Goal: Task Accomplishment & Management: Manage account settings

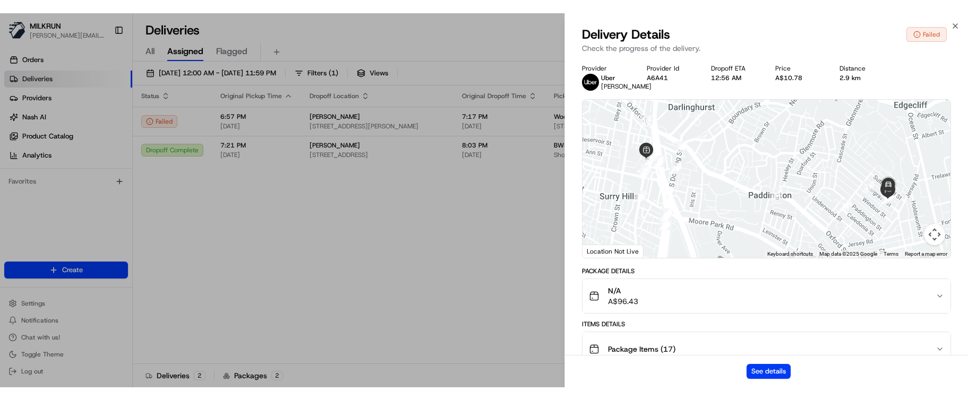
scroll to position [580, 0]
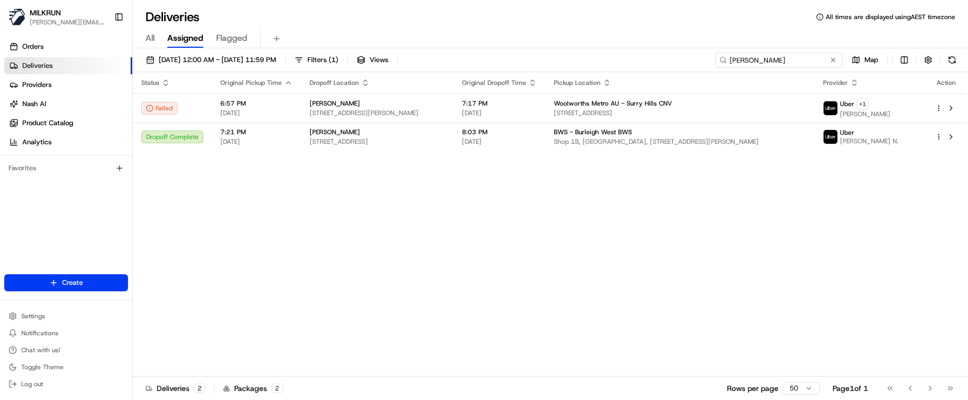
drag, startPoint x: 810, startPoint y: 59, endPoint x: 619, endPoint y: 54, distance: 190.8
click at [619, 54] on div "22/08/2025 12:00 AM - 22/08/2025 11:59 PM Filters ( 1 ) Views emma mccl Map" at bounding box center [550, 63] width 835 height 20
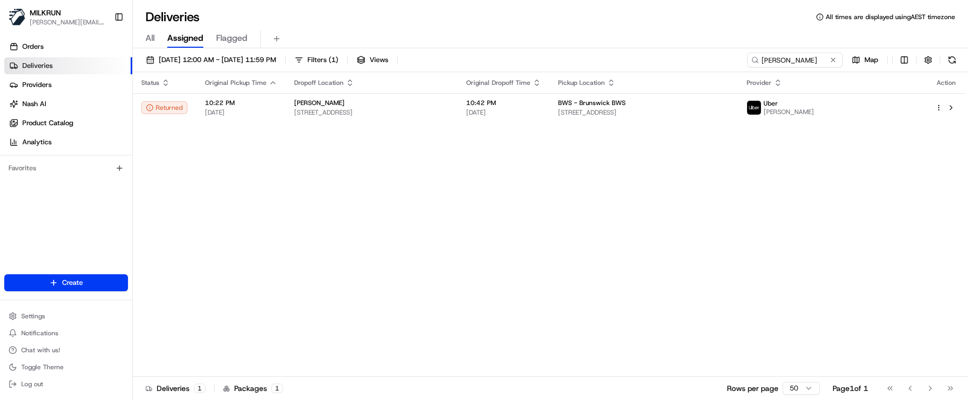
click at [676, 235] on div "Status Original Pickup Time Dropoff Location Original Dropoff Time Pickup Locat…" at bounding box center [549, 224] width 833 height 305
drag, startPoint x: 813, startPoint y: 59, endPoint x: 570, endPoint y: 41, distance: 243.4
click at [575, 42] on div "Deliveries All times are displayed using AEST timezone All Assigned Flagged 22/…" at bounding box center [550, 200] width 835 height 400
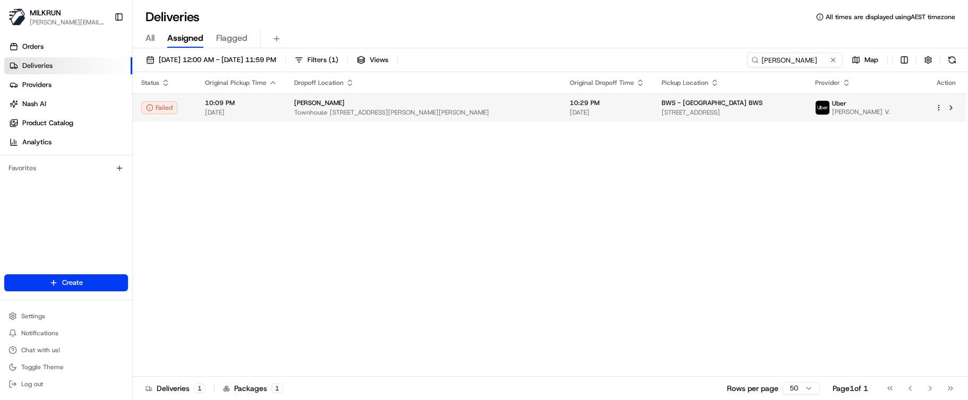
click at [570, 104] on span "10:29 PM" at bounding box center [607, 103] width 75 height 8
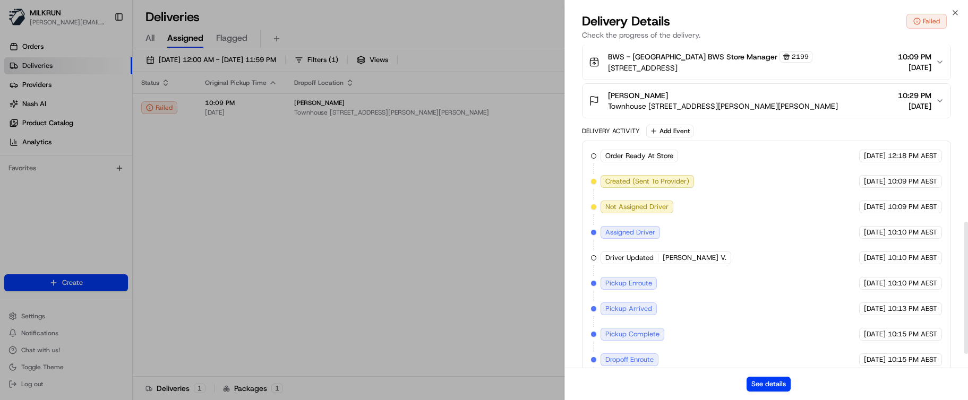
scroll to position [310, 0]
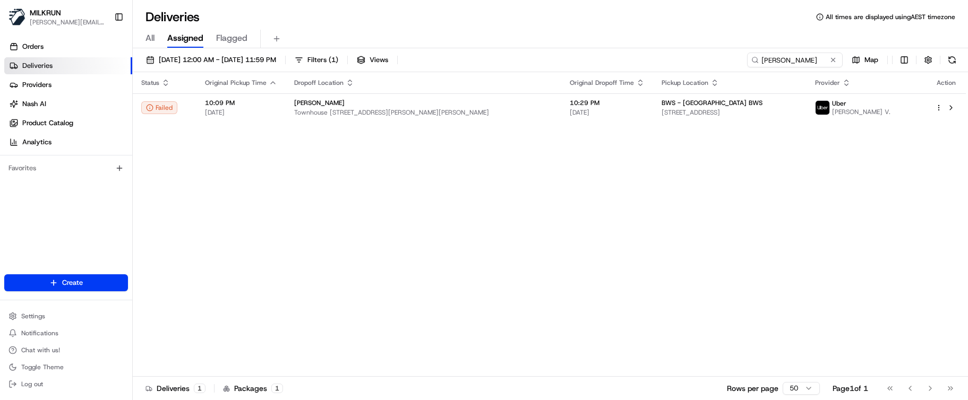
click at [517, 230] on div "Status Original Pickup Time Dropoff Location Original Dropoff Time Pickup Locat…" at bounding box center [549, 224] width 833 height 305
drag, startPoint x: 806, startPoint y: 57, endPoint x: 595, endPoint y: 45, distance: 210.7
click at [604, 47] on div "Deliveries All times are displayed using AEST timezone All Assigned Flagged 22/…" at bounding box center [550, 200] width 835 height 400
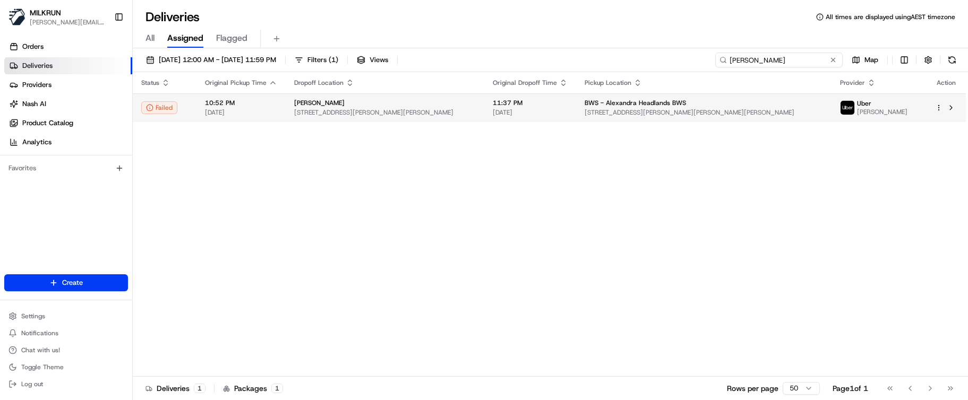
type input "amee allen"
click at [564, 108] on span "22/08/2025" at bounding box center [530, 112] width 75 height 8
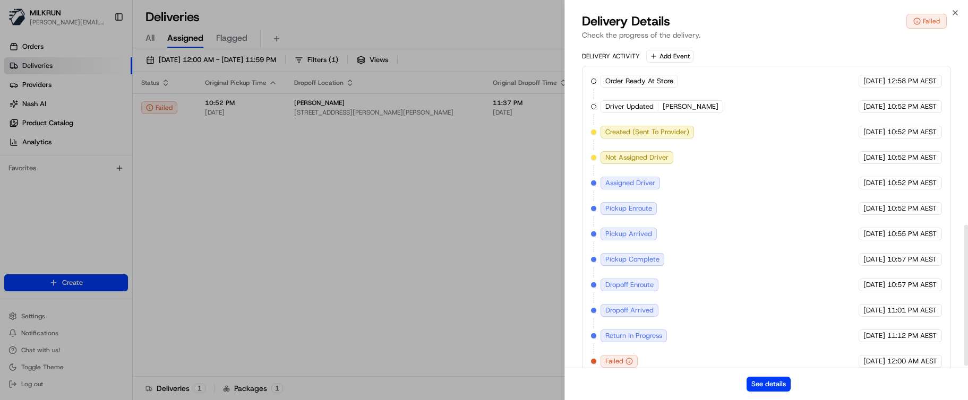
scroll to position [418, 0]
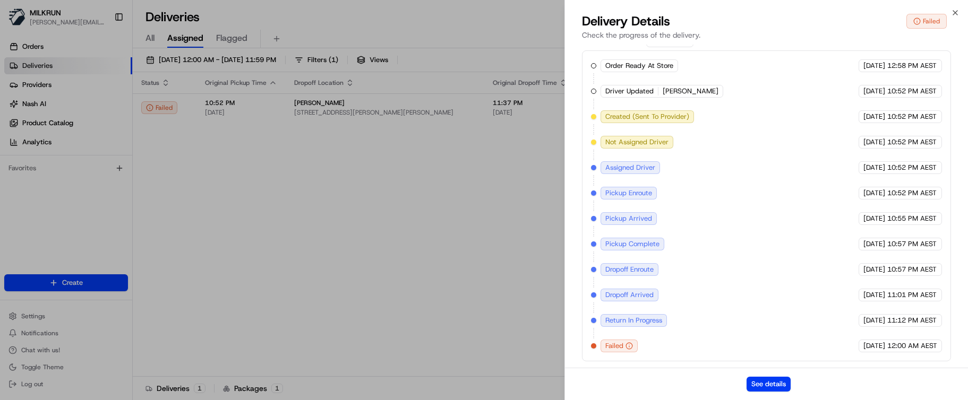
drag, startPoint x: 386, startPoint y: 344, endPoint x: 418, endPoint y: 315, distance: 43.6
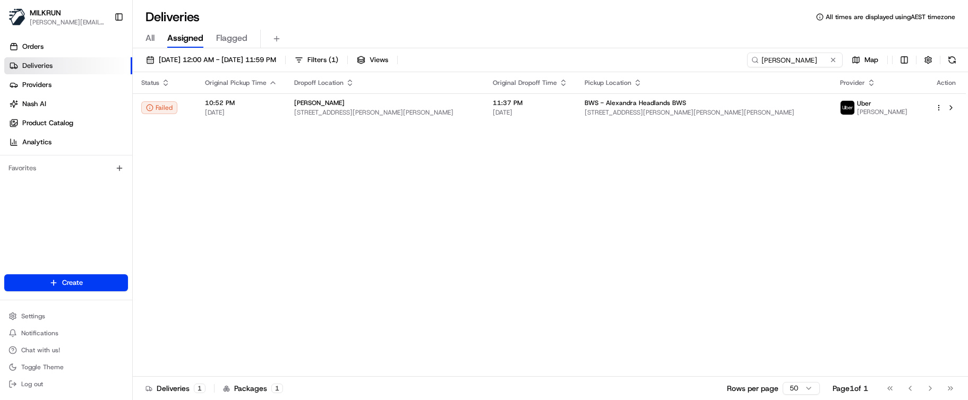
click at [465, 336] on div "Status Original Pickup Time Dropoff Location Original Dropoff Time Pickup Locat…" at bounding box center [549, 224] width 833 height 305
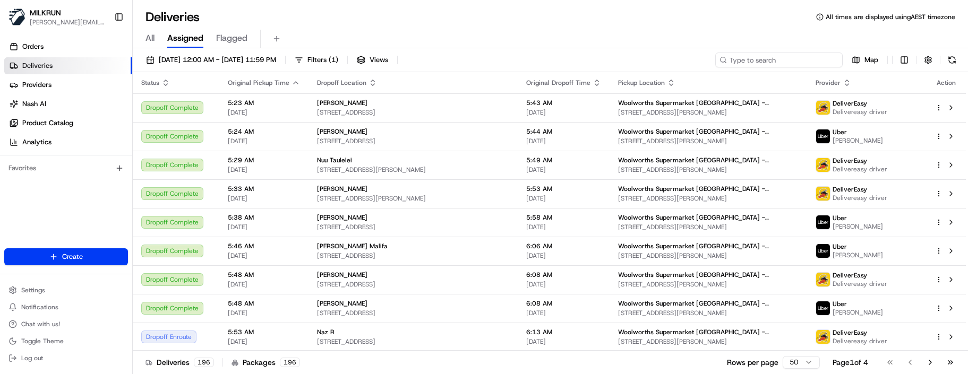
click at [794, 63] on input at bounding box center [778, 60] width 127 height 15
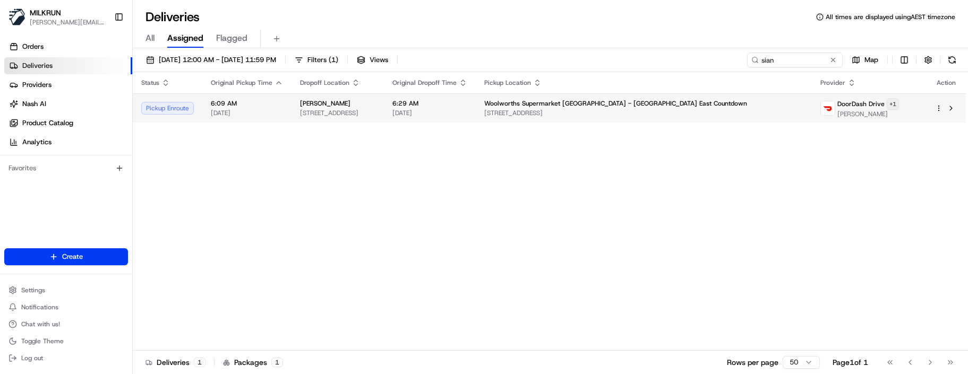
click at [898, 103] on html "MILKRUN marcellina.berwick@woolworths.co.nz Toggle Sidebar Orders Deliveries Pr…" at bounding box center [484, 187] width 968 height 374
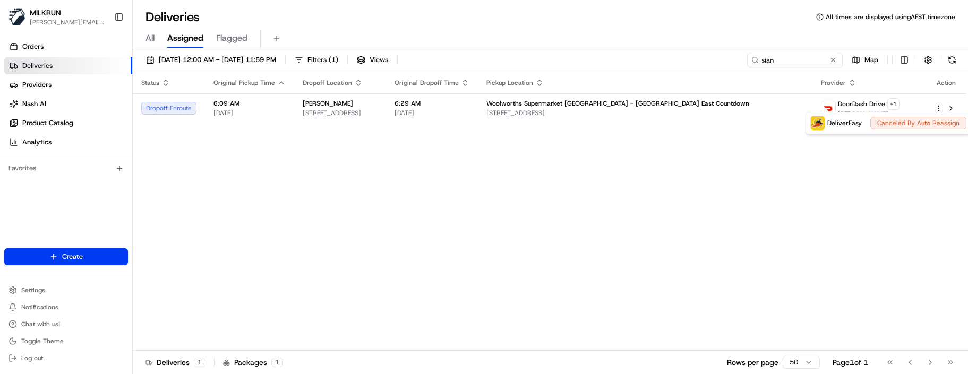
drag, startPoint x: 265, startPoint y: 300, endPoint x: 294, endPoint y: 276, distance: 37.7
click at [265, 300] on html "MILKRUN marcellina.berwick@woolworths.co.nz Toggle Sidebar Orders Deliveries Pr…" at bounding box center [484, 187] width 968 height 374
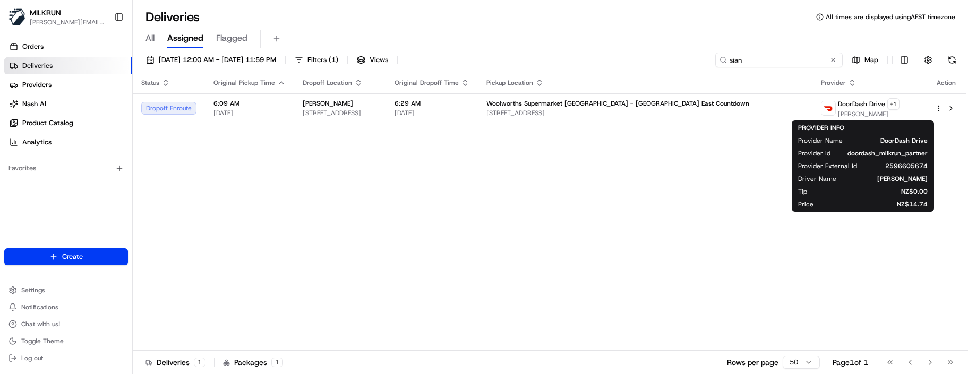
drag, startPoint x: 785, startPoint y: 63, endPoint x: 642, endPoint y: 55, distance: 143.6
click at [649, 56] on div "23/08/2025 12:00 AM - 23/08/2025 11:59 PM Filters ( 1 ) Views sian Map" at bounding box center [550, 63] width 835 height 20
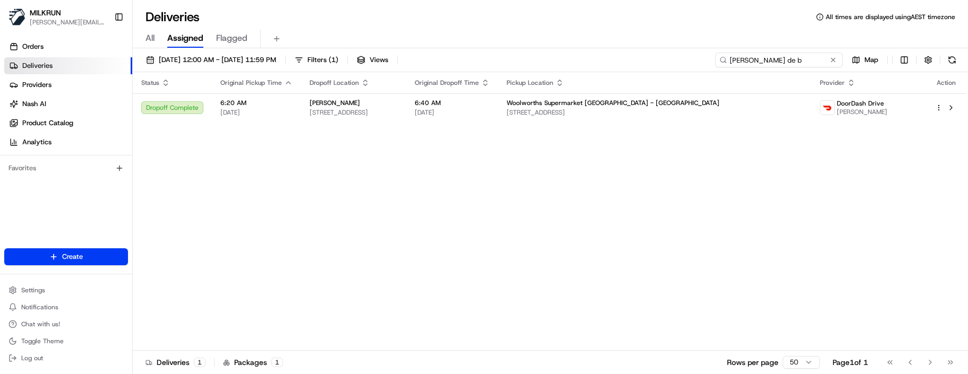
type input "taylor de b"
click at [490, 112] on span "[DATE]" at bounding box center [452, 112] width 75 height 8
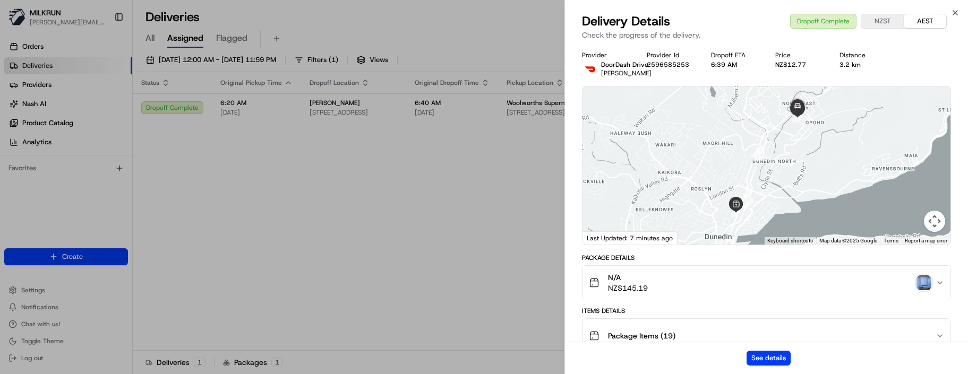
click at [920, 276] on img "button" at bounding box center [924, 283] width 15 height 15
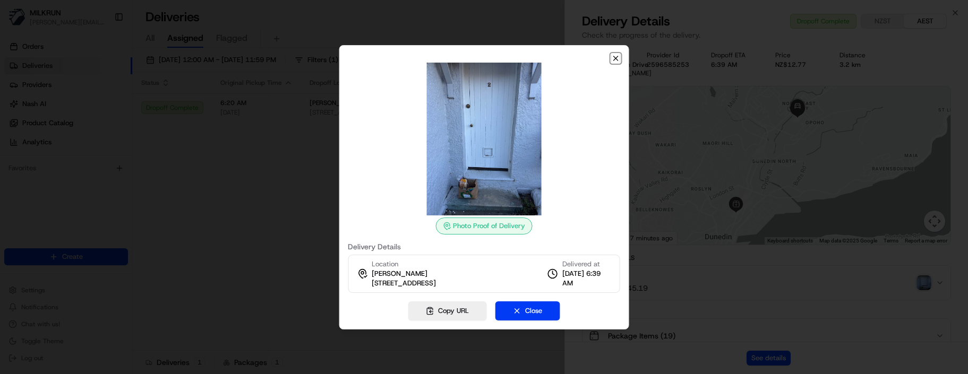
click at [613, 58] on icon "button" at bounding box center [616, 58] width 8 height 8
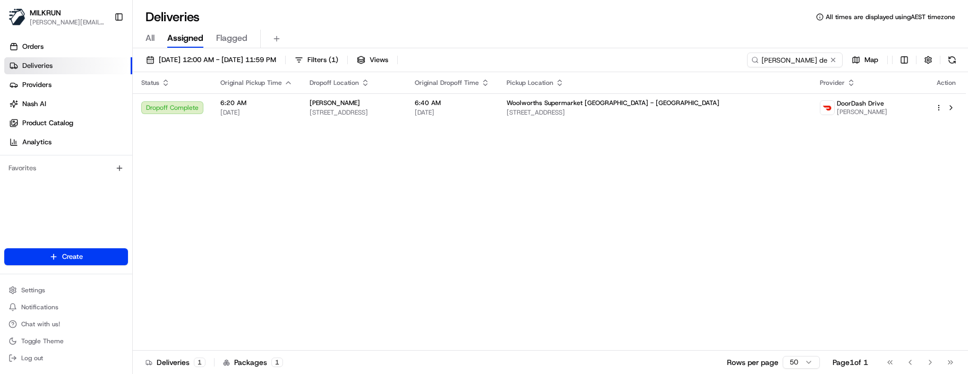
click at [734, 166] on div "Status Original Pickup Time Dropoff Location Original Dropoff Time Pickup Locat…" at bounding box center [549, 211] width 833 height 279
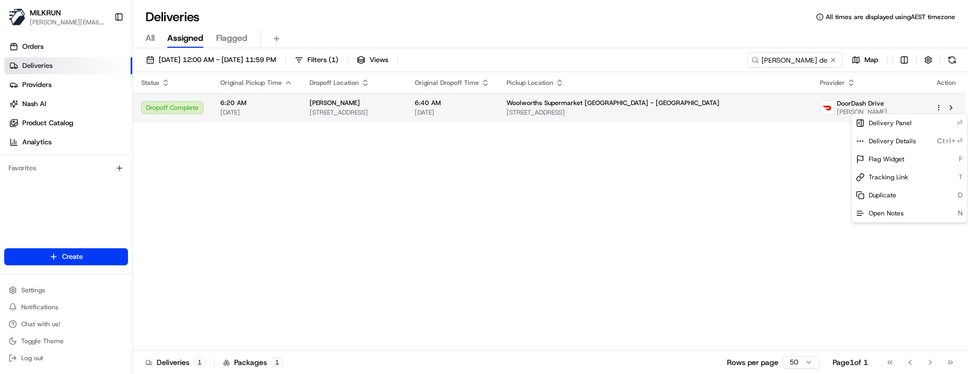
click at [942, 106] on html "MILKRUN marcellina.berwick@woolworths.co.nz Toggle Sidebar Orders Deliveries Pr…" at bounding box center [484, 187] width 968 height 374
drag, startPoint x: 913, startPoint y: 179, endPoint x: 582, endPoint y: 204, distance: 331.9
click at [582, 204] on html "MILKRUN marcellina.berwick@woolworths.co.nz Toggle Sidebar Orders Deliveries Pr…" at bounding box center [484, 187] width 968 height 374
click at [865, 197] on div "Duplicate D" at bounding box center [910, 195] width 116 height 18
click at [284, 185] on html "MILKRUN marcellina.berwick@woolworths.co.nz Toggle Sidebar Orders Deliveries Pr…" at bounding box center [484, 187] width 968 height 374
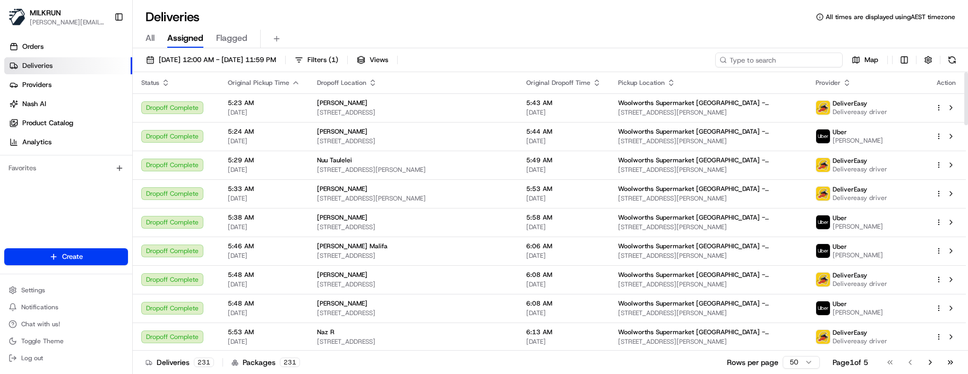
click at [784, 58] on input at bounding box center [778, 60] width 127 height 15
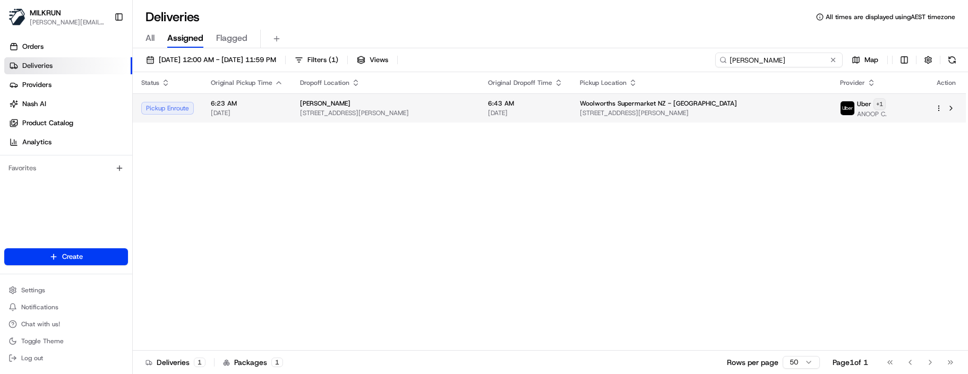
type input "sammie"
click at [891, 105] on html "MILKRUN marcellina.berwick@woolworths.co.nz Toggle Sidebar Orders Deliveries Pr…" at bounding box center [484, 187] width 968 height 374
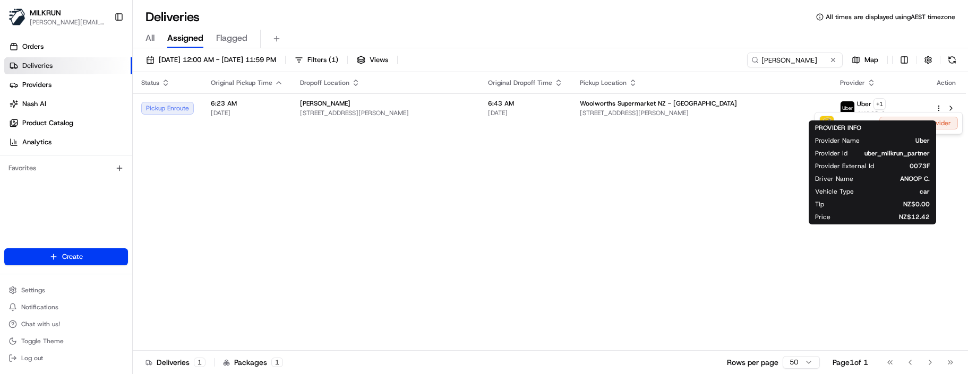
click at [497, 181] on html "MILKRUN marcellina.berwick@woolworths.co.nz Toggle Sidebar Orders Deliveries Pr…" at bounding box center [484, 187] width 968 height 374
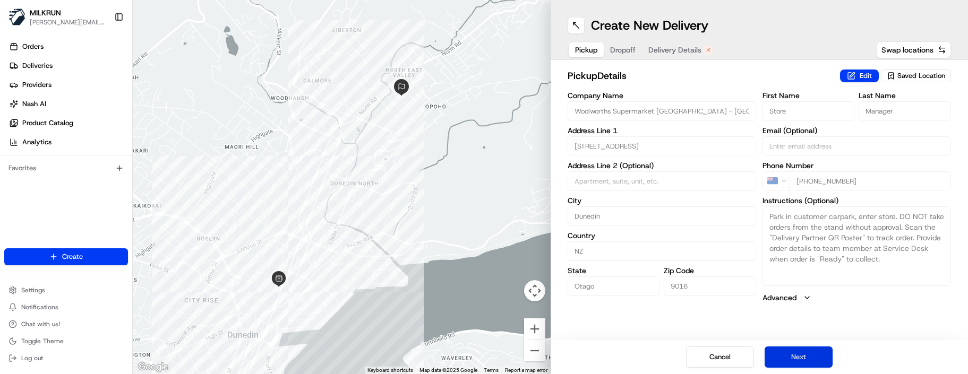
click at [792, 358] on button "Next" at bounding box center [799, 357] width 68 height 21
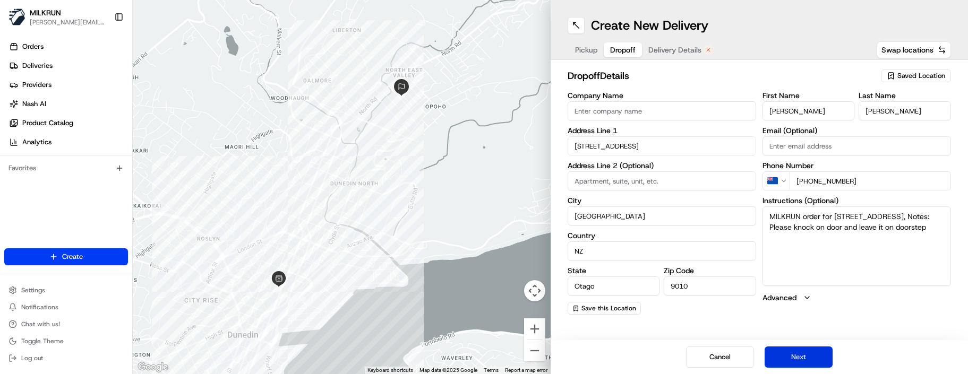
click at [792, 357] on button "Next" at bounding box center [799, 357] width 68 height 21
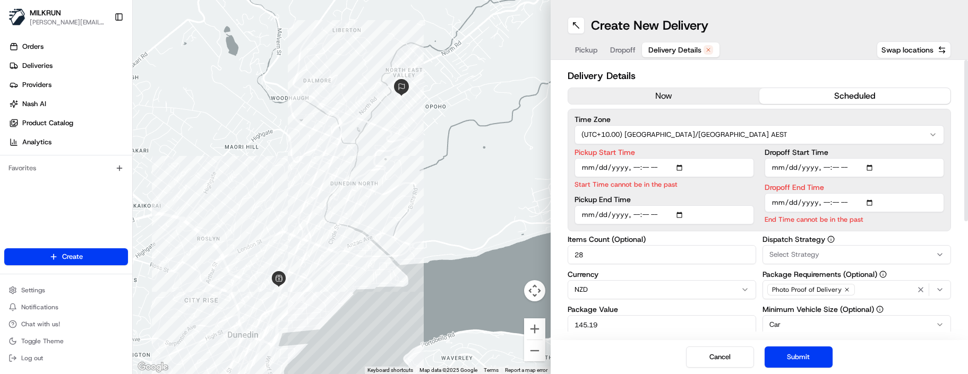
click at [634, 171] on input "Pickup Start Time" at bounding box center [665, 167] width 180 height 19
type input "2025-08-23T06:52"
click at [824, 204] on input "Dropoff End Time" at bounding box center [855, 202] width 180 height 19
click at [833, 201] on input "Dropoff End Time" at bounding box center [855, 202] width 180 height 19
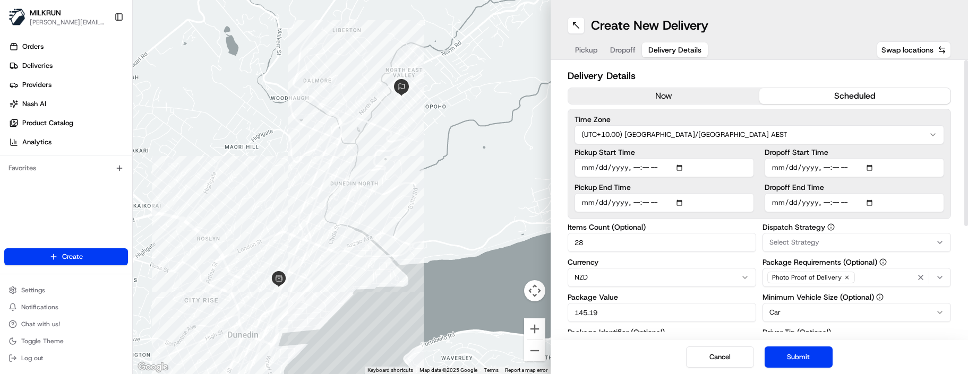
drag, startPoint x: 619, startPoint y: 253, endPoint x: 524, endPoint y: 250, distance: 94.6
click at [524, 250] on div "← Move left → Move right ↑ Move up ↓ Move down + Zoom in - Zoom out Home Jump l…" at bounding box center [550, 187] width 835 height 374
type input "15"
drag, startPoint x: 624, startPoint y: 313, endPoint x: 490, endPoint y: 305, distance: 133.6
click at [490, 305] on div "← Move left → Move right ↑ Move up ↓ Move down + Zoom in - Zoom out Home Jump l…" at bounding box center [550, 187] width 835 height 374
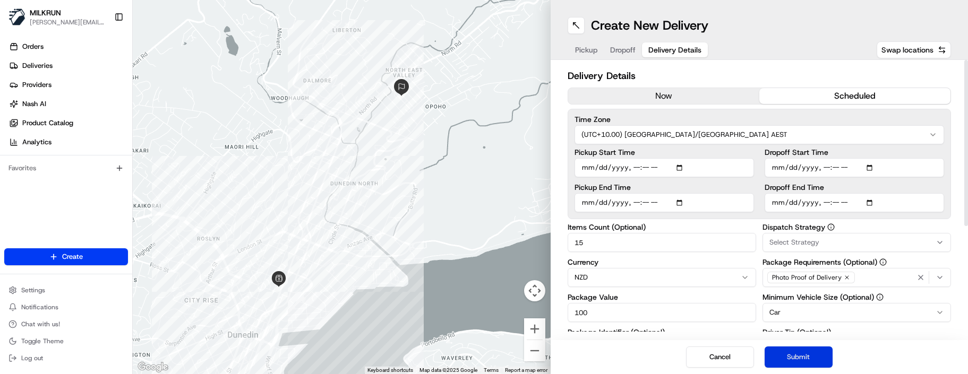
type input "100"
click at [781, 360] on button "Submit" at bounding box center [799, 357] width 68 height 21
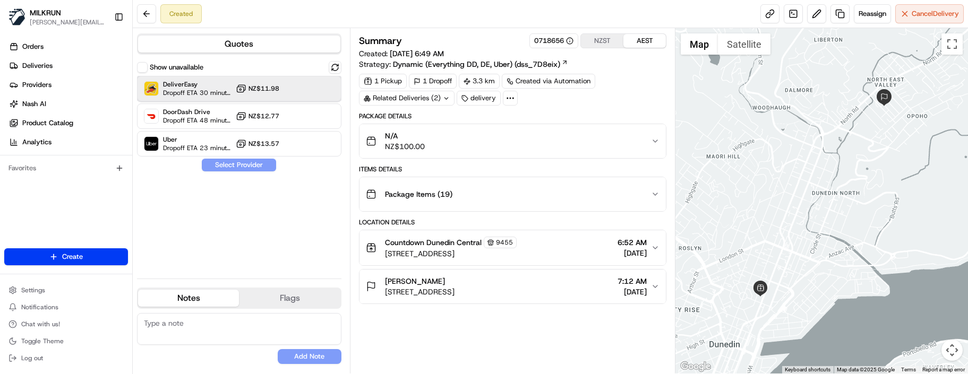
click at [184, 83] on span "DeliverEasy" at bounding box center [197, 84] width 69 height 8
click at [262, 168] on button "Assign Provider" at bounding box center [238, 165] width 75 height 13
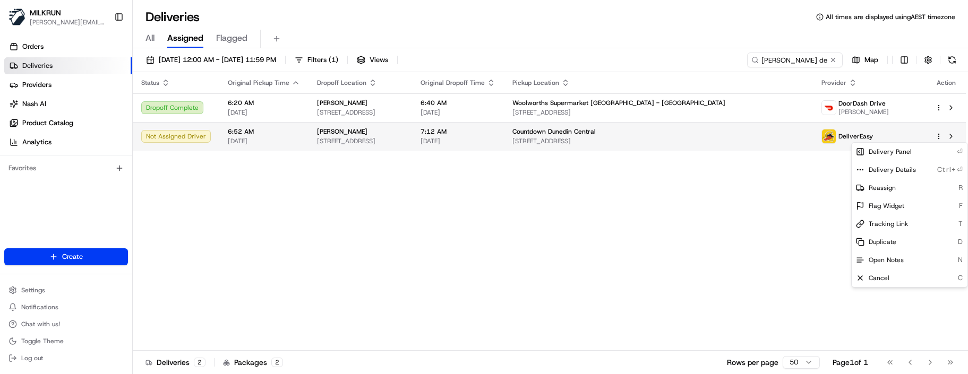
click at [939, 136] on html "MILKRUN [EMAIL_ADDRESS][DOMAIN_NAME] Toggle Sidebar Orders Deliveries Providers…" at bounding box center [484, 187] width 968 height 374
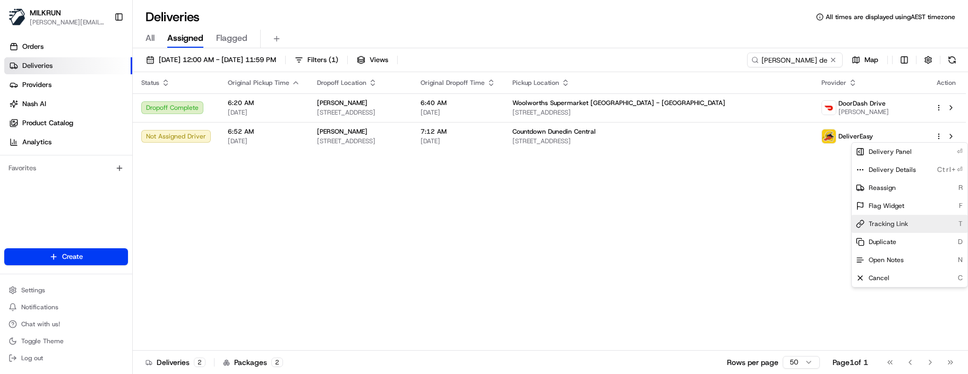
click at [885, 224] on span "Tracking Link" at bounding box center [888, 224] width 39 height 8
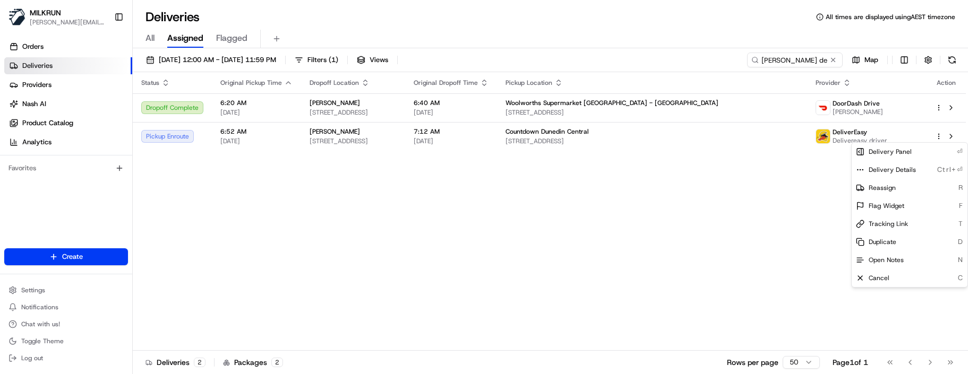
click at [740, 218] on html "MILKRUN marcellina.berwick@woolworths.co.nz Toggle Sidebar Orders Deliveries Pr…" at bounding box center [484, 187] width 968 height 374
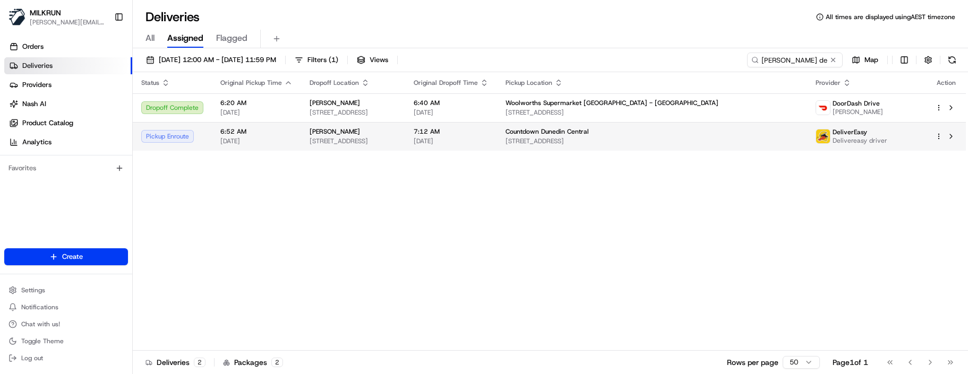
click at [780, 142] on span "[STREET_ADDRESS]" at bounding box center [652, 141] width 293 height 8
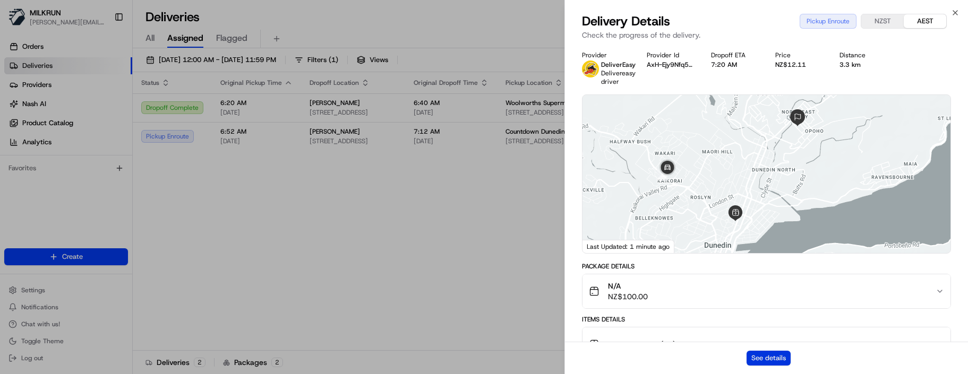
click at [780, 353] on button "See details" at bounding box center [769, 358] width 44 height 15
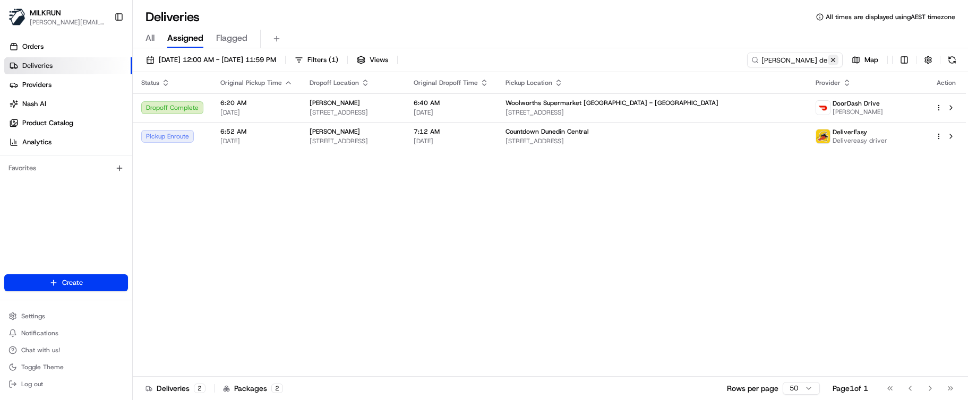
click at [829, 57] on button at bounding box center [833, 60] width 11 height 11
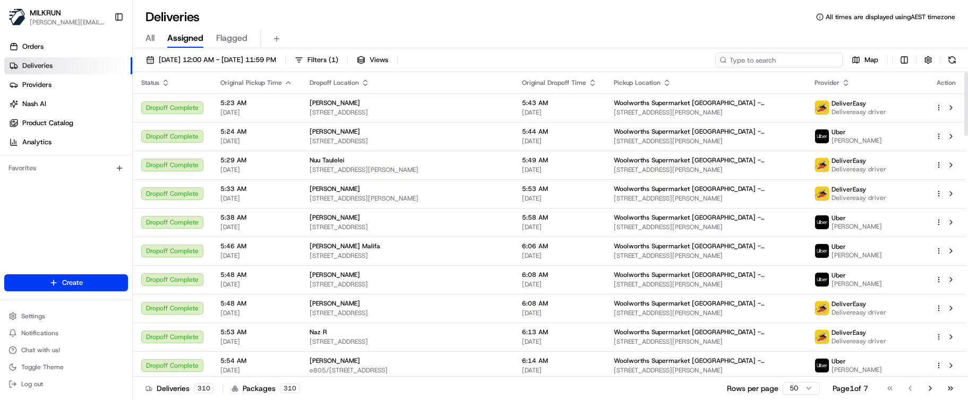
click at [772, 62] on input at bounding box center [778, 60] width 127 height 15
paste input "Anahera Rapana"
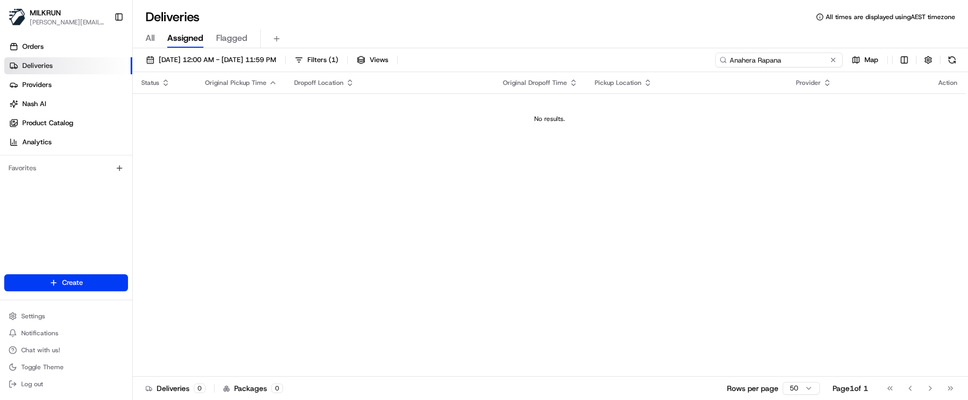
click at [731, 57] on input "Anahera Rapana" at bounding box center [778, 60] width 127 height 15
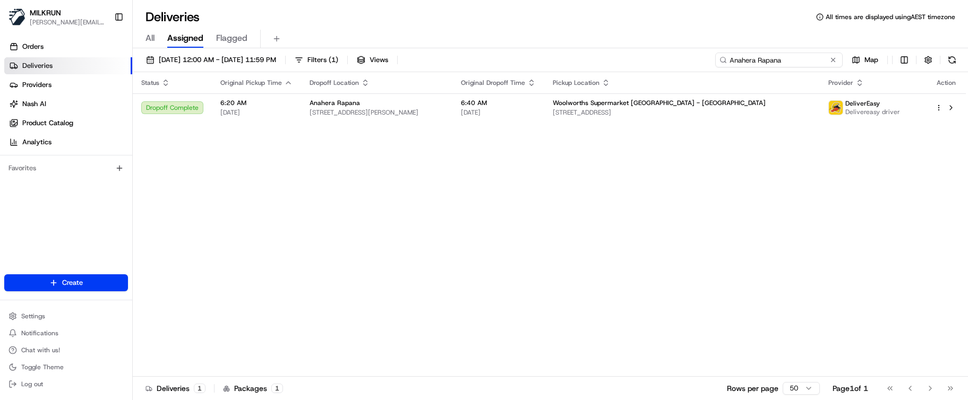
type input "Anahera Rapana"
drag, startPoint x: 437, startPoint y: 354, endPoint x: 527, endPoint y: 299, distance: 105.1
click at [437, 354] on div "Status Original Pickup Time Dropoff Location Original Dropoff Time Pickup Locat…" at bounding box center [549, 224] width 833 height 305
click at [731, 110] on span "[STREET_ADDRESS]" at bounding box center [682, 112] width 259 height 8
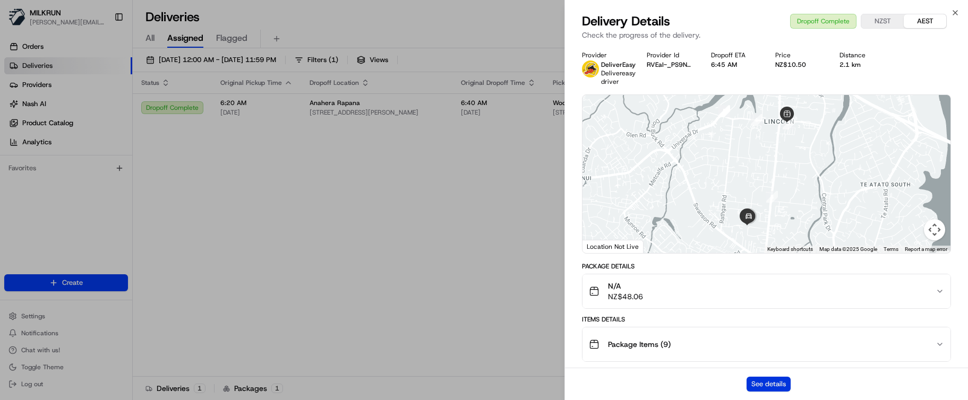
click at [780, 374] on button "See details" at bounding box center [769, 384] width 44 height 15
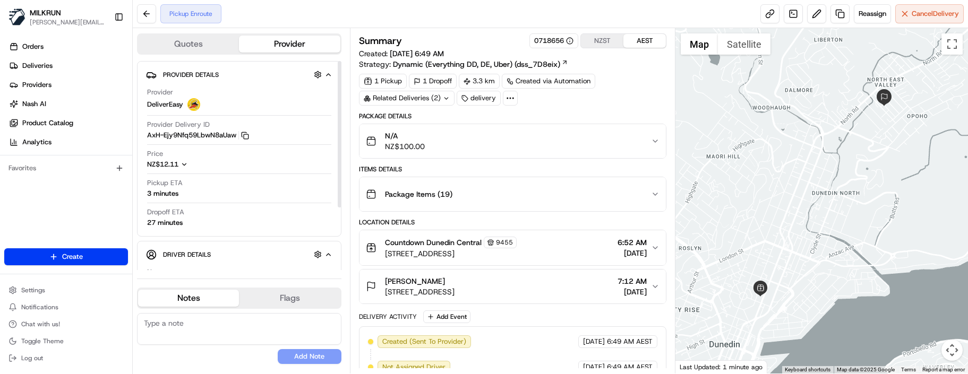
click at [203, 327] on textarea at bounding box center [239, 329] width 204 height 32
paste textarea "Good XXXX Team🌞️ Please note the customer is awaiting XXXX that was missing fro…"
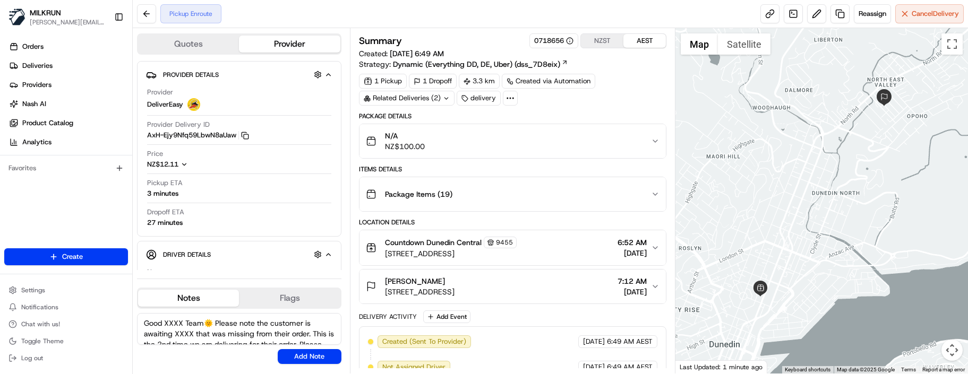
drag, startPoint x: 182, startPoint y: 323, endPoint x: 129, endPoint y: 323, distance: 53.1
click at [129, 323] on div "MILKRUN [EMAIL_ADDRESS][DOMAIN_NAME] Toggle Sidebar Orders Deliveries Providers…" at bounding box center [484, 187] width 968 height 374
click at [190, 331] on textarea "Kia Ora Team🌞️ Please note the customer is awaiting XXXX that was missing from …" at bounding box center [239, 329] width 204 height 32
type textarea "Kia Ora Team🌞️ Please note the customer is awaiting 2x bags that was missing fr…"
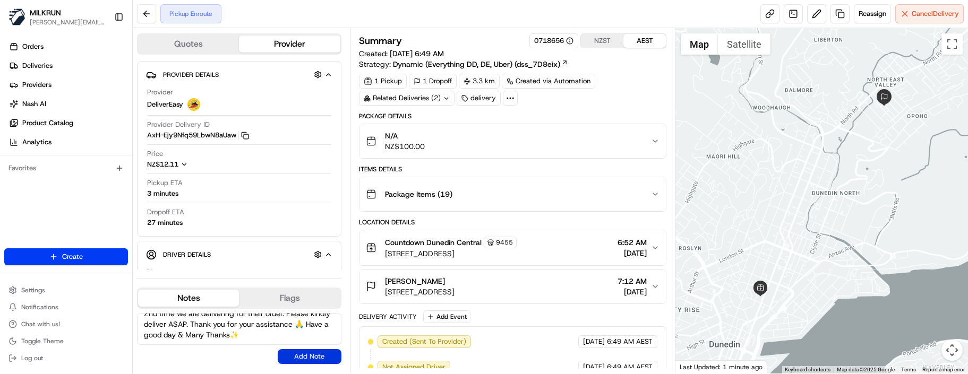
click at [315, 353] on button "Add Note" at bounding box center [310, 356] width 64 height 15
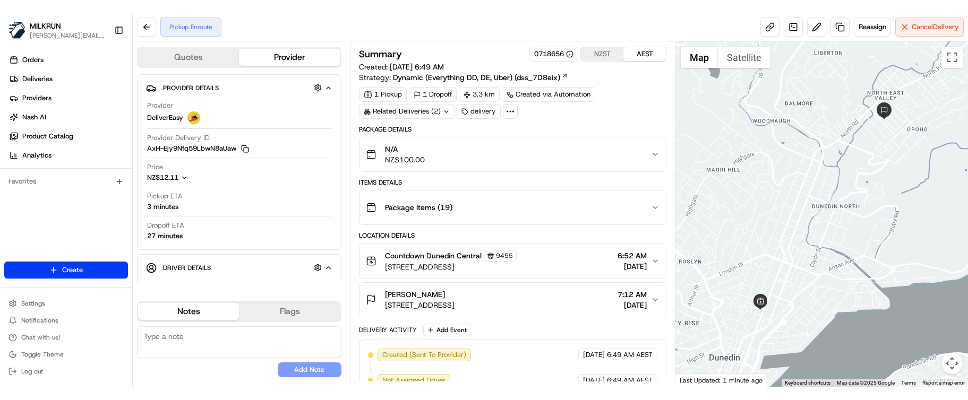
scroll to position [0, 0]
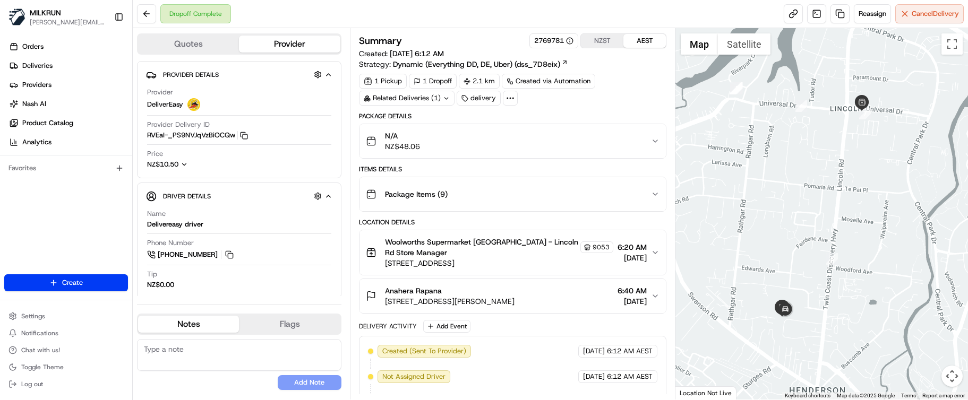
click at [192, 376] on div "No results found Add Note" at bounding box center [239, 364] width 204 height 51
click at [737, 42] on button "Satellite" at bounding box center [744, 43] width 53 height 21
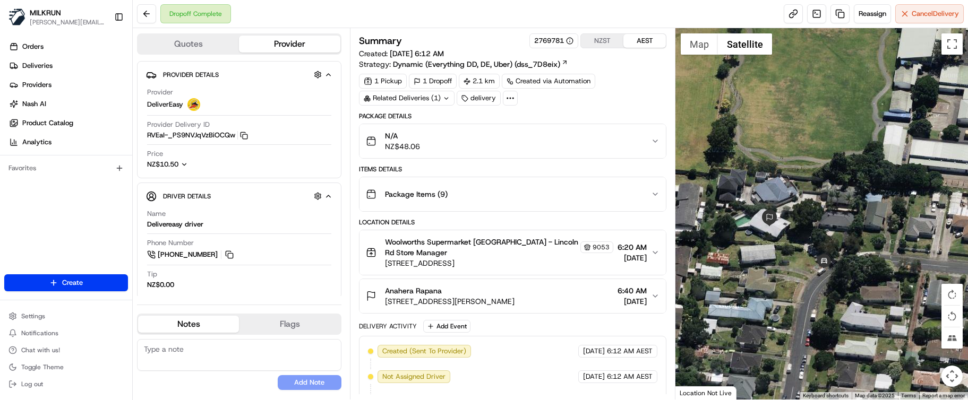
drag, startPoint x: 753, startPoint y: 242, endPoint x: 862, endPoint y: 246, distance: 108.5
click at [859, 243] on div at bounding box center [822, 214] width 293 height 372
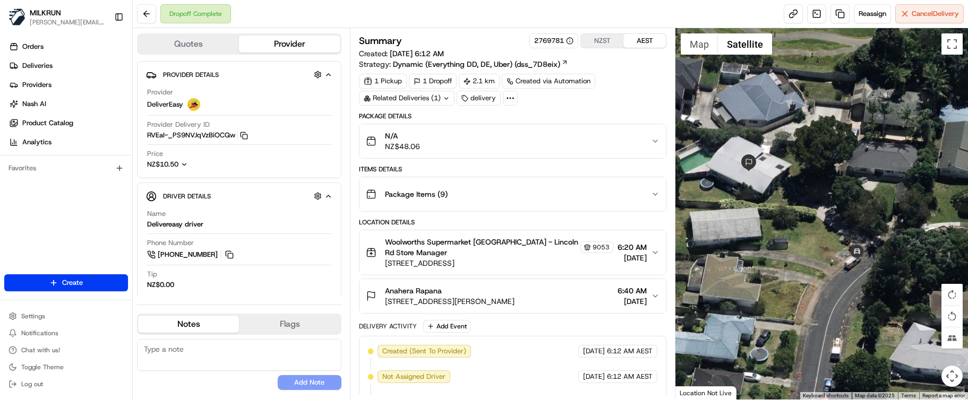
drag, startPoint x: 165, startPoint y: 381, endPoint x: 261, endPoint y: 306, distance: 121.4
click at [165, 381] on div "No results found Add Note" at bounding box center [239, 364] width 204 height 51
click at [248, 135] on icon "button" at bounding box center [244, 136] width 8 height 8
drag, startPoint x: 377, startPoint y: 303, endPoint x: 513, endPoint y: 307, distance: 135.5
click at [510, 307] on button "Anahera Rapana 53 Te Kanawa Crescent, Henderson, Auckland 0610, NZ 6:40 AM 23/0…" at bounding box center [513, 296] width 306 height 34
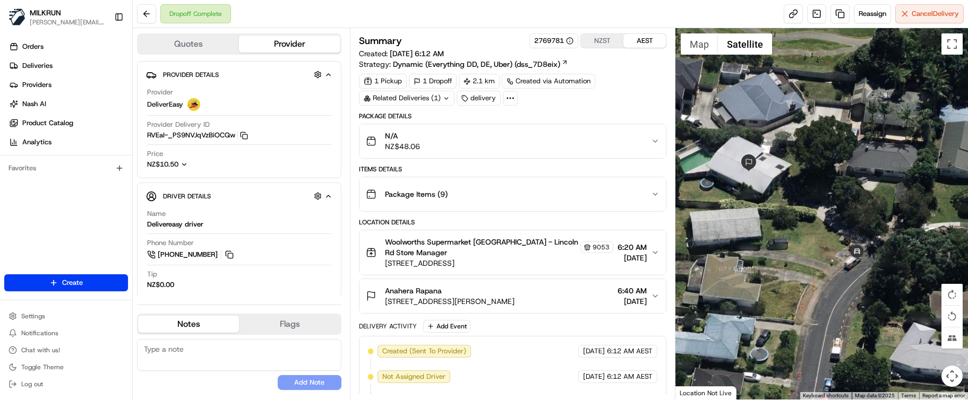
drag, startPoint x: 577, startPoint y: 300, endPoint x: 382, endPoint y: 302, distance: 194.9
click at [382, 302] on div "Anahera Rapana 53 Te Kanawa Crescent, Henderson, Auckland 0610, NZ 6:40 AM 23/0…" at bounding box center [508, 296] width 285 height 21
copy span "53 Te Kanawa Crescent, Henderson, Auckland 0610, NZ"
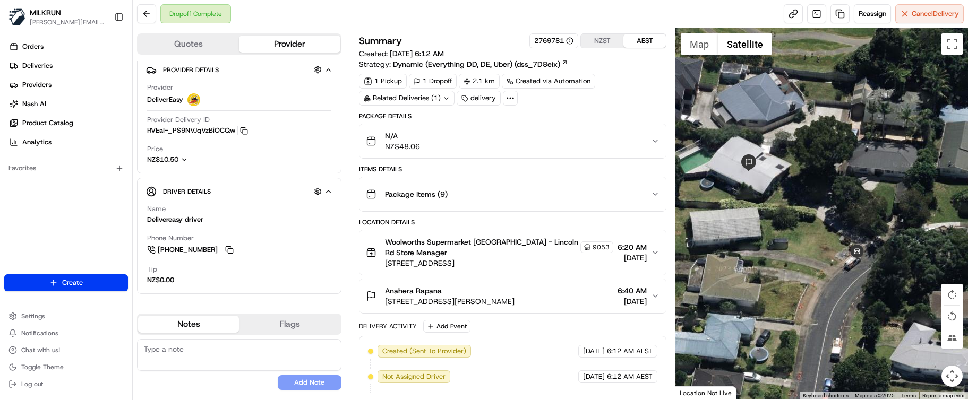
click at [212, 378] on div "No results found Add Note" at bounding box center [239, 364] width 204 height 51
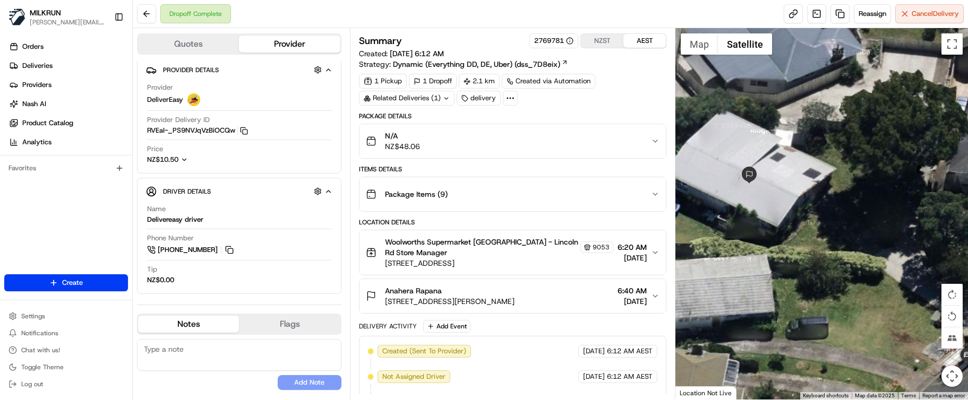
drag, startPoint x: 774, startPoint y: 186, endPoint x: 819, endPoint y: 210, distance: 50.6
click at [820, 210] on div at bounding box center [822, 214] width 293 height 372
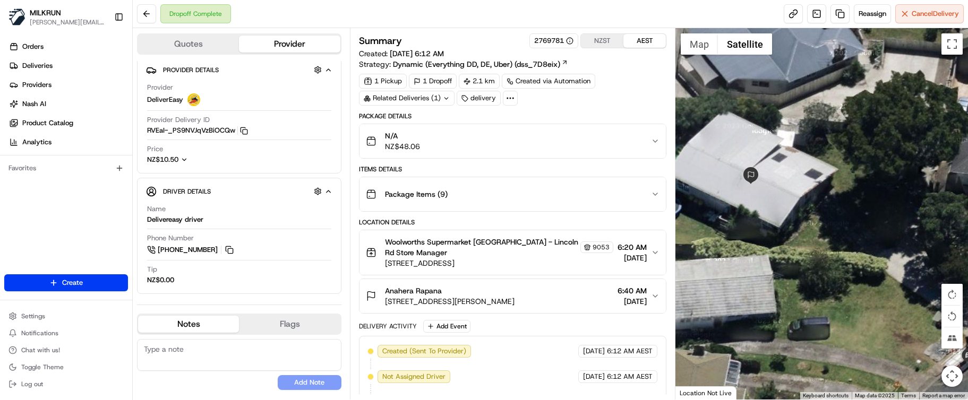
drag, startPoint x: 381, startPoint y: 304, endPoint x: 562, endPoint y: 309, distance: 180.6
click at [562, 309] on button "Anahera Rapana 53 Te Kanawa Crescent, Henderson, Auckland 0610, NZ 6:40 AM 23/0…" at bounding box center [513, 296] width 306 height 34
copy span "53 Te Kanawa Crescent, Henderson, Auckland 0610"
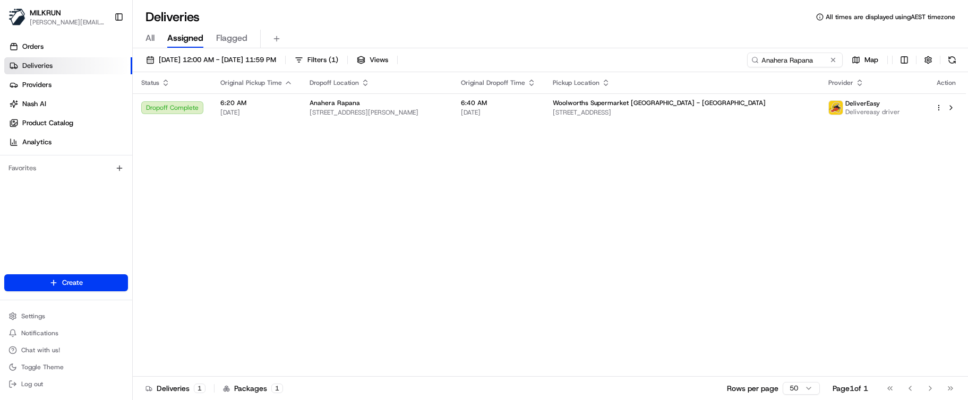
drag, startPoint x: 354, startPoint y: 267, endPoint x: 397, endPoint y: 252, distance: 46.2
click at [357, 266] on div "Status Original Pickup Time Dropoff Location Original Dropoff Time Pickup Locat…" at bounding box center [549, 224] width 833 height 305
drag, startPoint x: 818, startPoint y: 62, endPoint x: 574, endPoint y: 61, distance: 244.3
click at [582, 62] on div "[DATE] 12:00 AM - [DATE] 11:59 PM Filters ( 1 ) Views Anahera Rapana Map" at bounding box center [550, 63] width 835 height 20
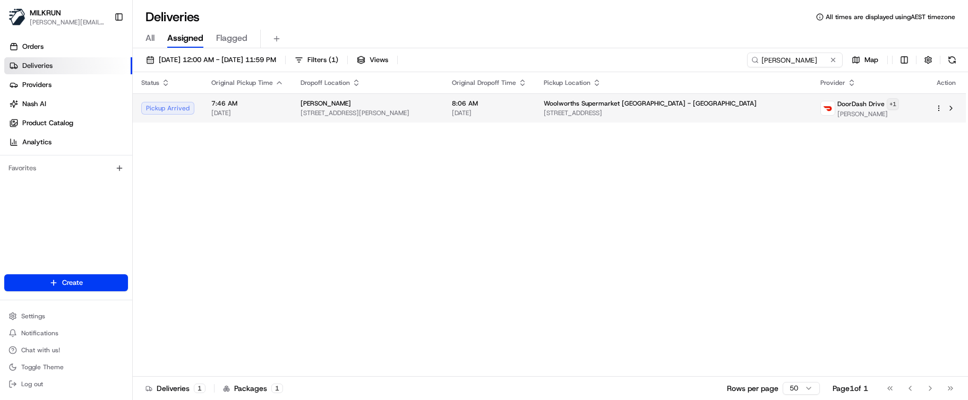
click at [884, 105] on html "MILKRUN [EMAIL_ADDRESS][DOMAIN_NAME] Toggle Sidebar Orders Deliveries Providers…" at bounding box center [484, 200] width 968 height 400
drag, startPoint x: 549, startPoint y: 166, endPoint x: 741, endPoint y: 108, distance: 200.3
click at [556, 166] on html "MILKRUN [EMAIL_ADDRESS][DOMAIN_NAME] Toggle Sidebar Orders Deliveries Providers…" at bounding box center [484, 200] width 968 height 400
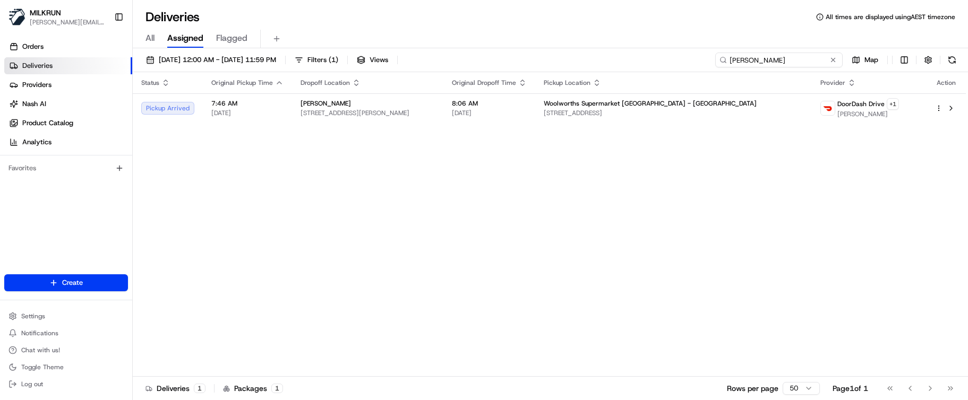
drag, startPoint x: 695, startPoint y: 58, endPoint x: 618, endPoint y: 56, distance: 77.0
click at [620, 56] on div "[DATE] 12:00 AM - [DATE] 11:59 PM Filters ( 1 ) Views [PERSON_NAME] know Map" at bounding box center [550, 63] width 835 height 20
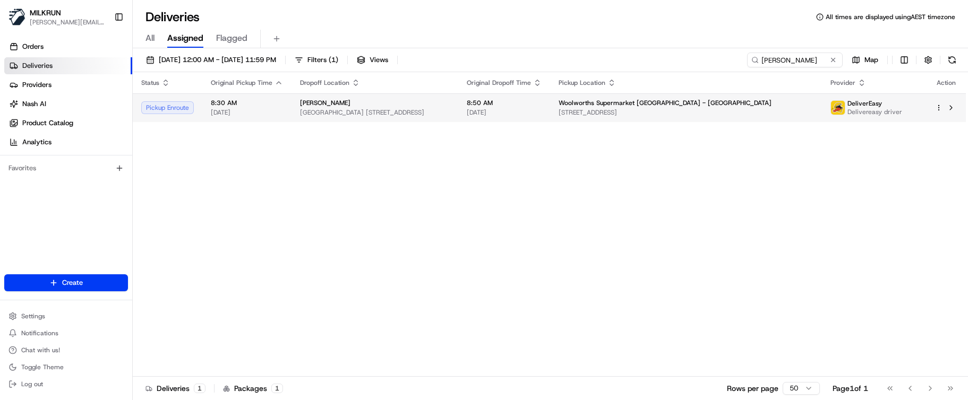
click at [938, 108] on html "MILKRUN [EMAIL_ADDRESS][DOMAIN_NAME] Toggle Sidebar Orders Deliveries Providers…" at bounding box center [484, 200] width 968 height 400
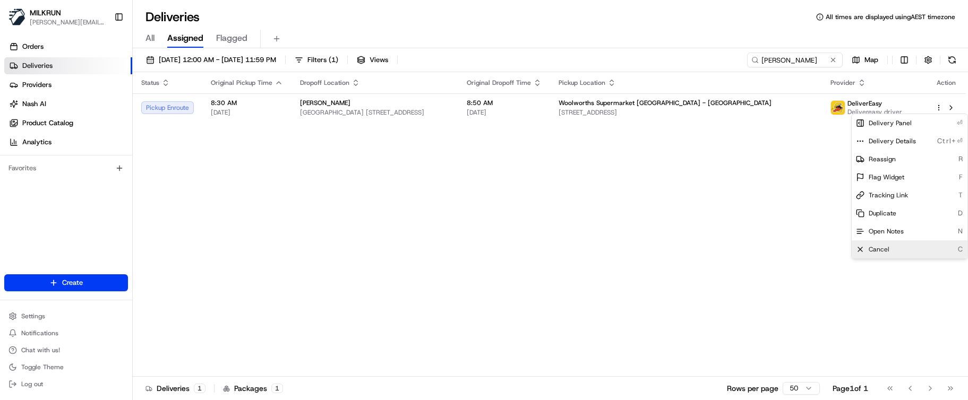
click at [902, 246] on div "Cancel C" at bounding box center [910, 250] width 116 height 18
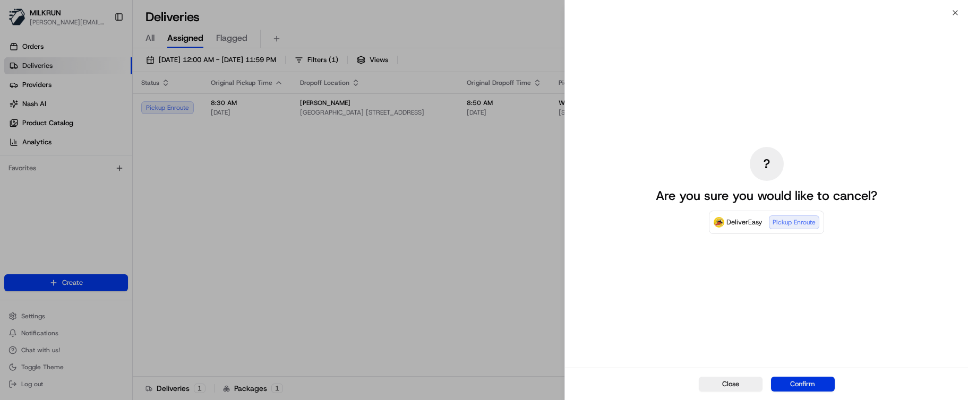
click at [789, 384] on button "Confirm" at bounding box center [803, 384] width 64 height 15
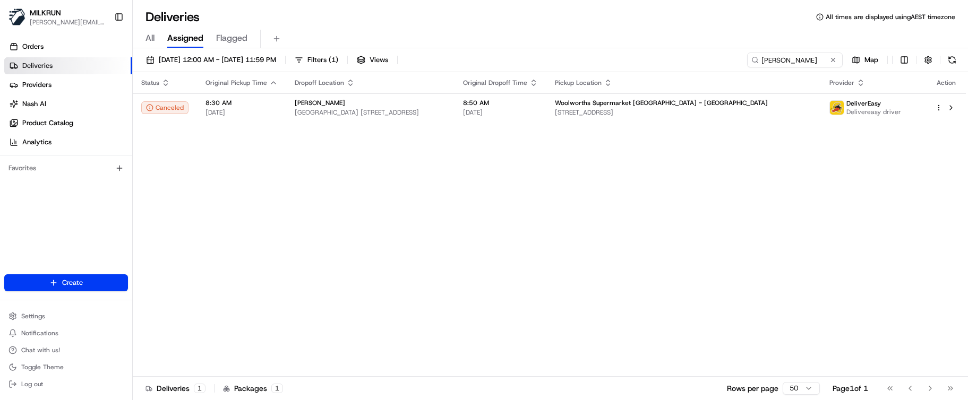
drag, startPoint x: 559, startPoint y: 341, endPoint x: 714, endPoint y: 330, distance: 154.9
click at [560, 342] on div "Status Original Pickup Time Dropoff Location Original Dropoff Time Pickup Locat…" at bounding box center [549, 224] width 833 height 305
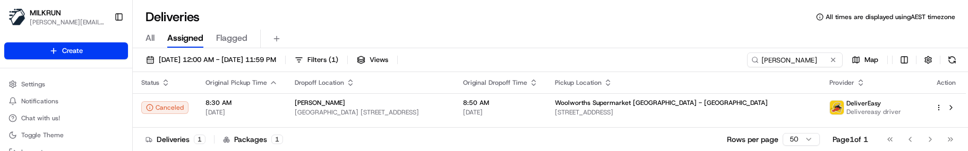
drag, startPoint x: 383, startPoint y: 137, endPoint x: 389, endPoint y: 133, distance: 6.2
click at [383, 137] on div "Deliveries 1 Packages 1 Rows per page 50 Page 1 of 1 Go to first page Go to pre…" at bounding box center [550, 139] width 835 height 24
click at [494, 133] on div "Deliveries 1 Packages 1 Rows per page 50 Page 1 of 1 Go to first page Go to pre…" at bounding box center [550, 139] width 835 height 24
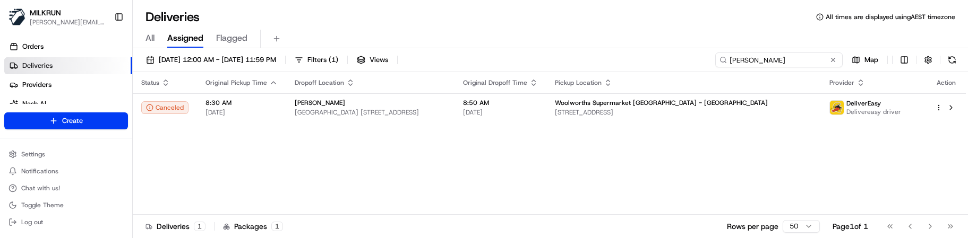
drag, startPoint x: 807, startPoint y: 59, endPoint x: 531, endPoint y: 59, distance: 276.2
click at [536, 59] on div "[DATE] 12:00 AM - [DATE] 11:59 PM Filters ( 1 ) Views [PERSON_NAME] Map" at bounding box center [550, 63] width 835 height 20
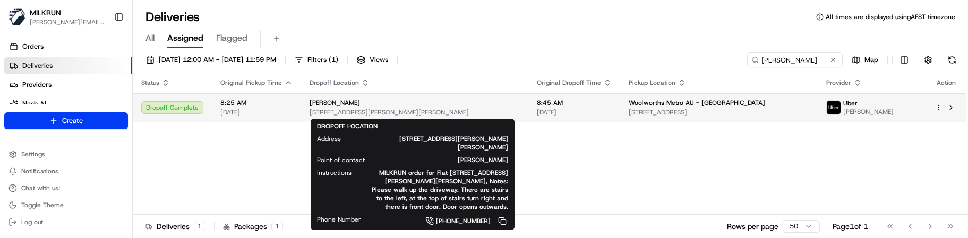
click at [499, 104] on div "[PERSON_NAME]" at bounding box center [415, 103] width 210 height 8
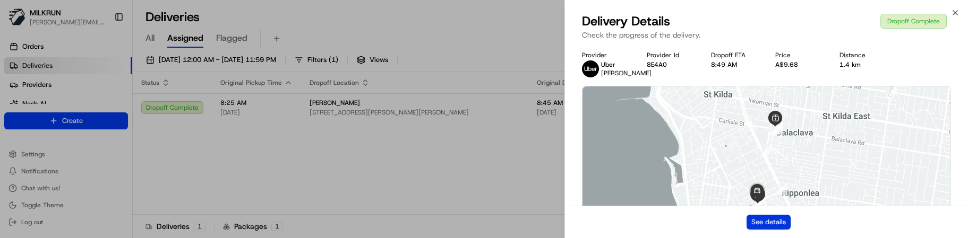
click at [777, 227] on button "See details" at bounding box center [769, 222] width 44 height 15
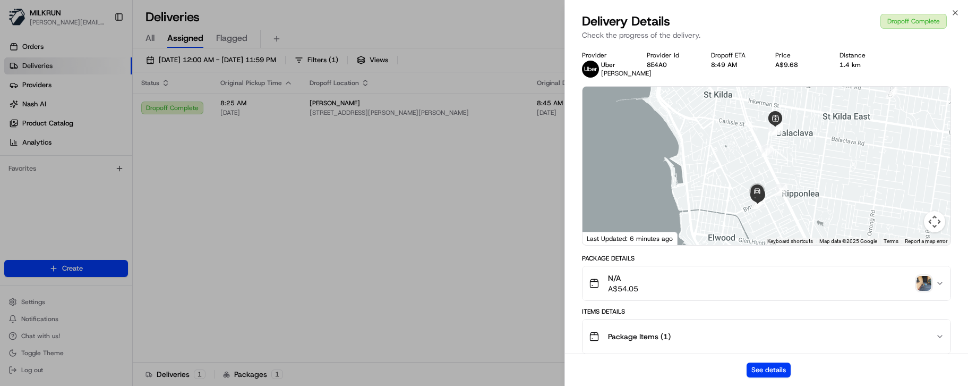
drag, startPoint x: 379, startPoint y: 186, endPoint x: 441, endPoint y: 166, distance: 65.8
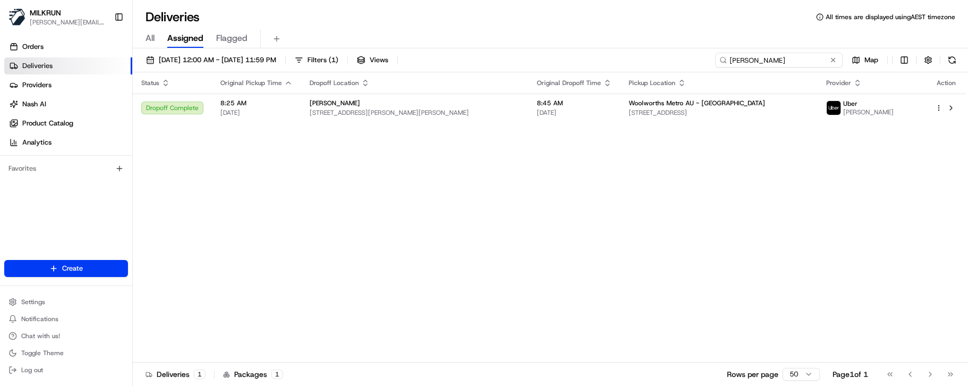
drag, startPoint x: 808, startPoint y: 61, endPoint x: 509, endPoint y: 62, distance: 298.5
click at [509, 62] on div "[DATE] 12:00 AM - [DATE] 11:59 PM Filters ( 1 ) Views [PERSON_NAME] Map" at bounding box center [550, 63] width 835 height 20
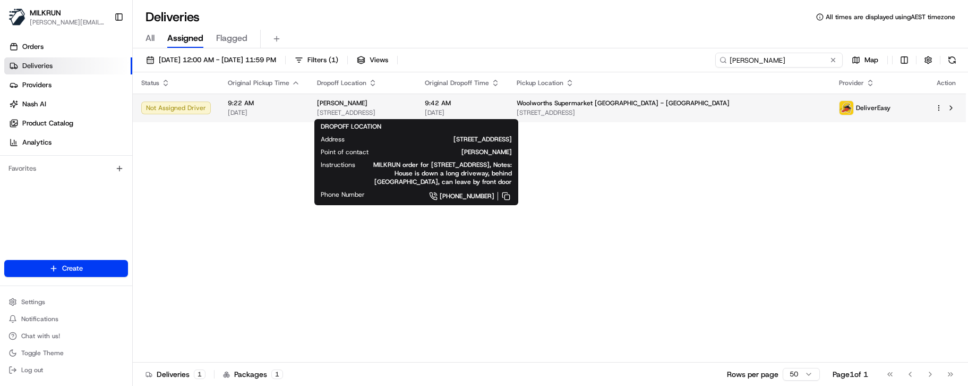
type input "[PERSON_NAME]"
click at [408, 104] on div "[PERSON_NAME]" at bounding box center [362, 103] width 91 height 8
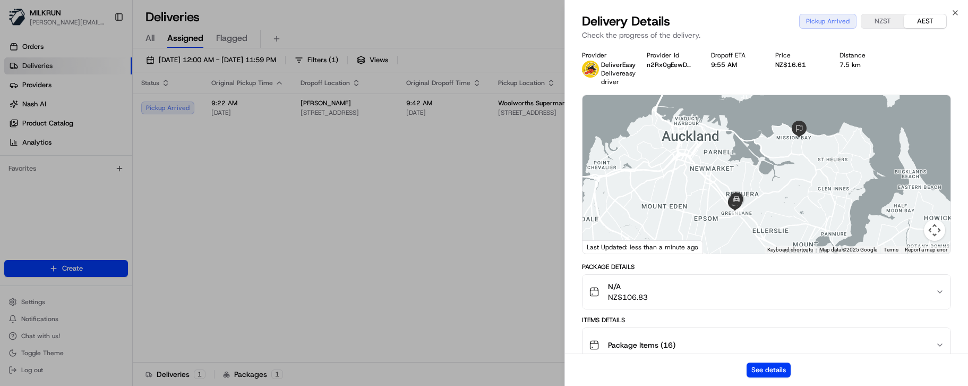
drag, startPoint x: 434, startPoint y: 161, endPoint x: 432, endPoint y: 123, distance: 38.8
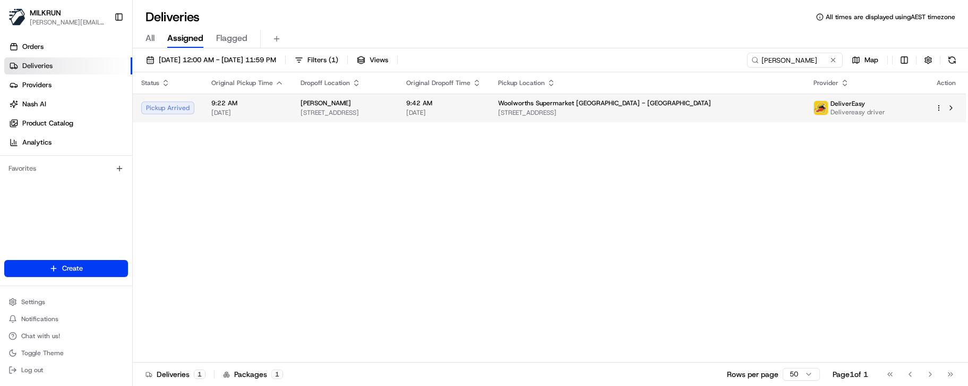
click at [389, 108] on span "[STREET_ADDRESS]" at bounding box center [345, 112] width 89 height 8
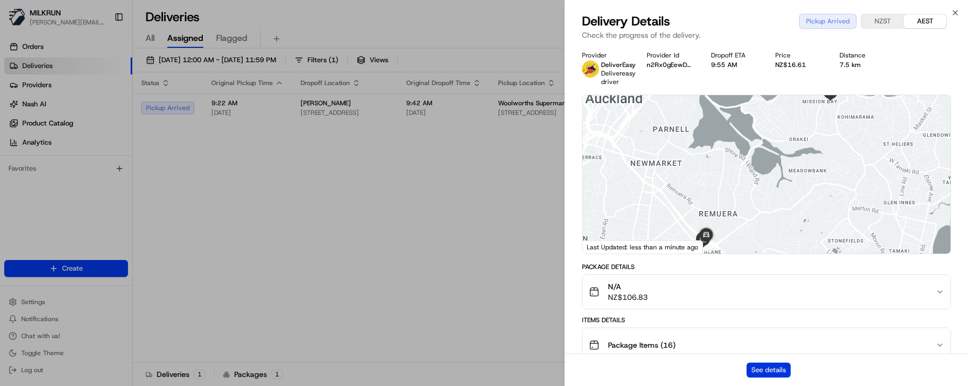
click at [774, 364] on button "See details" at bounding box center [769, 369] width 44 height 15
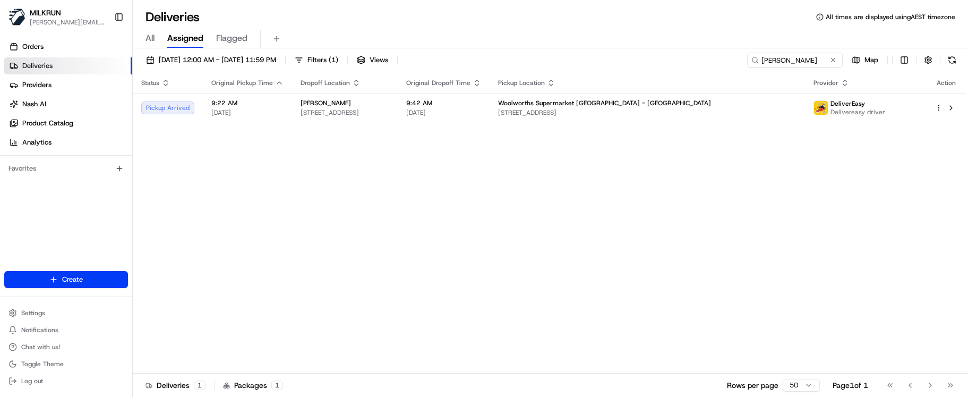
drag, startPoint x: 295, startPoint y: 238, endPoint x: 305, endPoint y: 200, distance: 40.1
click at [295, 238] on div "Status Original Pickup Time Dropoff Location Original Dropoff Time Pickup Locat…" at bounding box center [549, 222] width 833 height 301
click at [831, 58] on button at bounding box center [833, 60] width 11 height 11
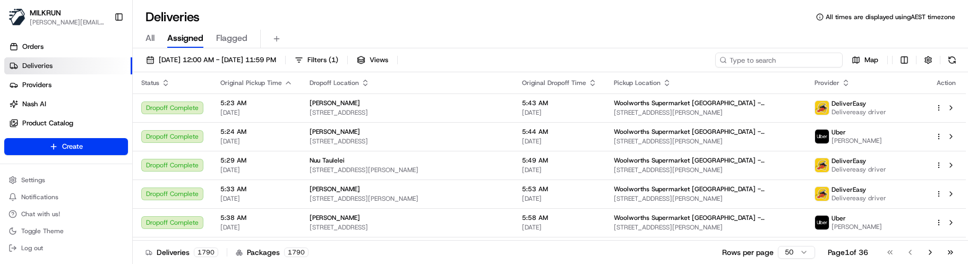
click at [781, 59] on input at bounding box center [778, 60] width 127 height 15
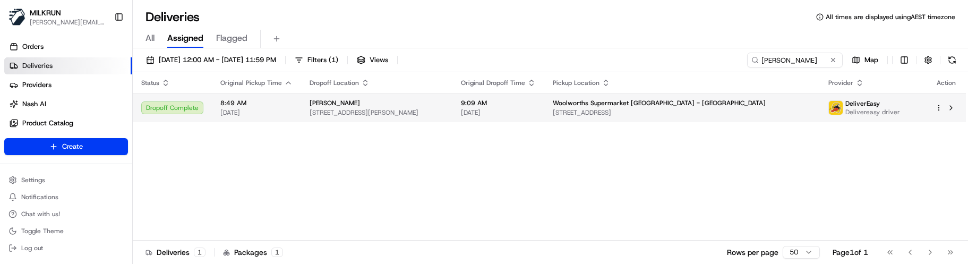
click at [673, 100] on span "Woolworths Supermarket NZ - Lynnmall" at bounding box center [659, 103] width 213 height 8
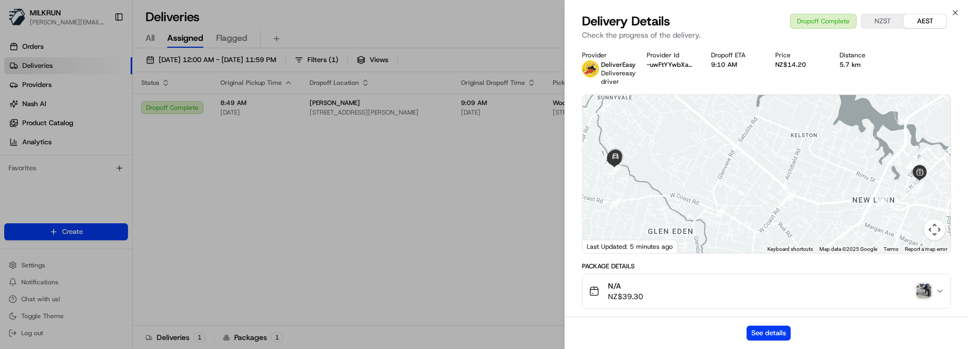
click at [922, 294] on img "button" at bounding box center [924, 291] width 15 height 15
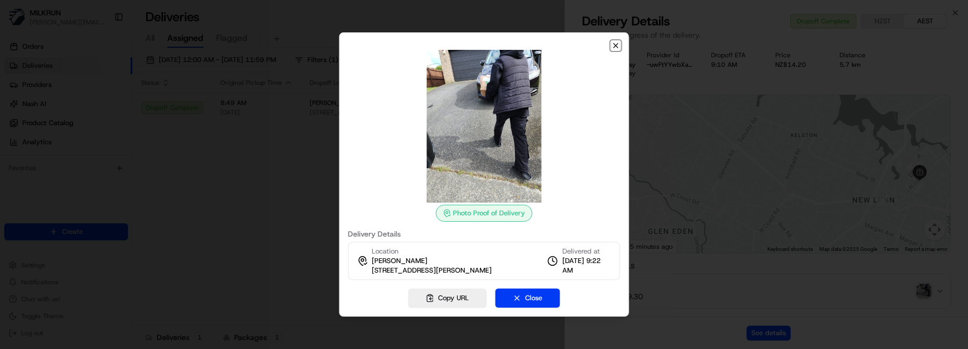
click at [617, 44] on icon "button" at bounding box center [616, 45] width 8 height 8
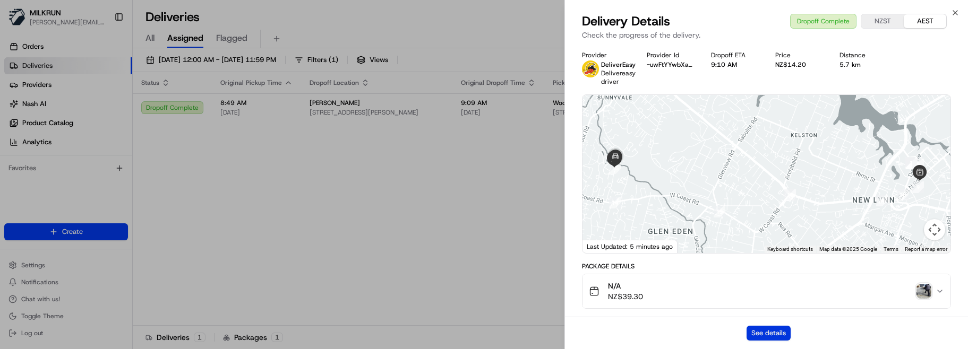
click at [773, 335] on button "See details" at bounding box center [769, 333] width 44 height 15
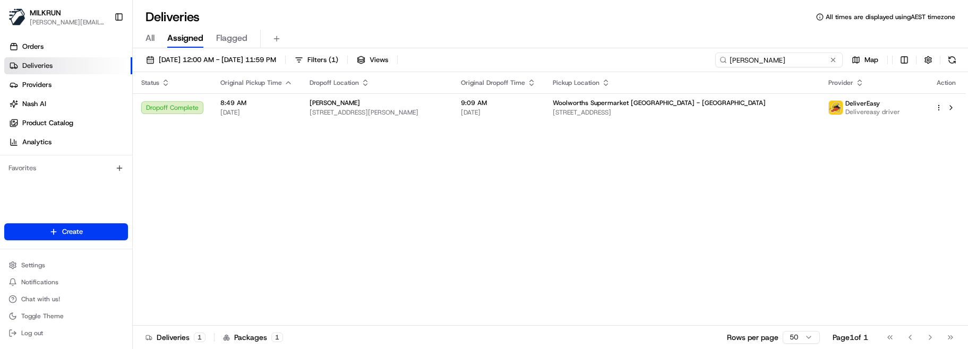
drag, startPoint x: 792, startPoint y: 62, endPoint x: 544, endPoint y: 48, distance: 249.0
click at [585, 58] on div "23/08/2025 12:00 AM - 23/08/2025 11:59 PM Filters ( 1 ) Views lois seni Map" at bounding box center [550, 63] width 835 height 20
paste input "natasha curato"
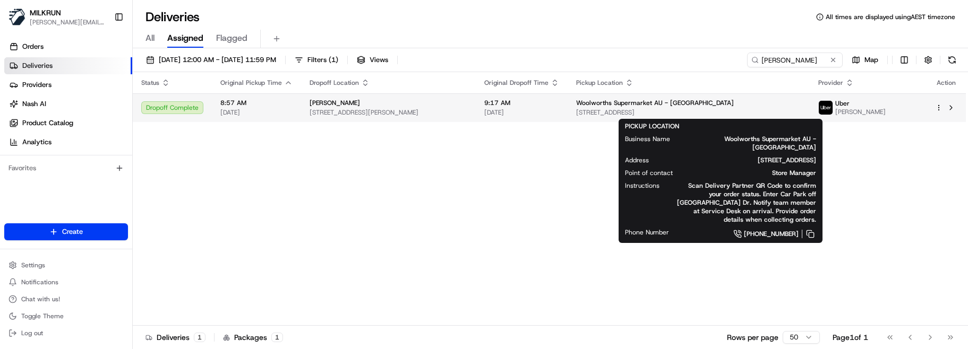
click at [678, 113] on span "958 Doncaster Rd, Doncaster East, VIC 3109, AU" at bounding box center [688, 112] width 225 height 8
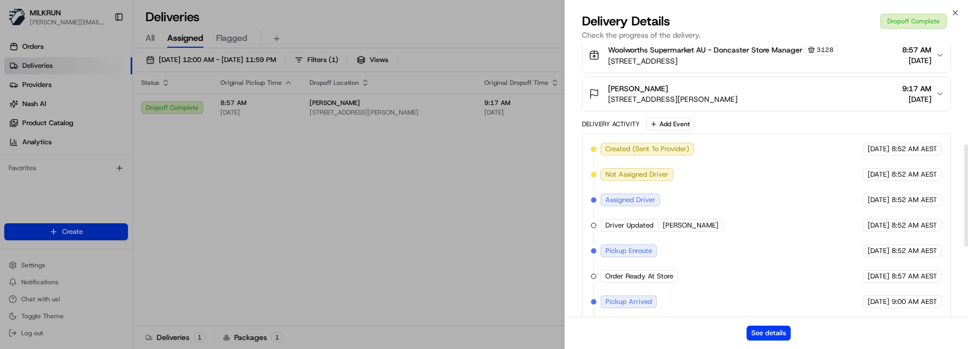
scroll to position [452, 0]
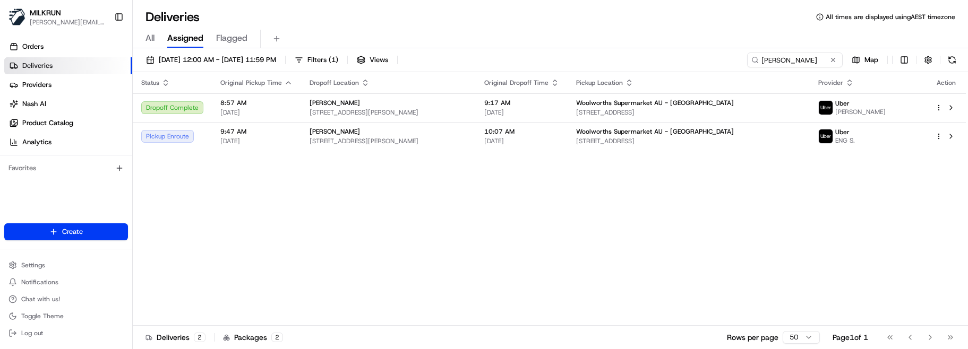
click at [621, 261] on div "Status Original Pickup Time Dropoff Location Original Dropoff Time Pickup Locat…" at bounding box center [549, 199] width 833 height 254
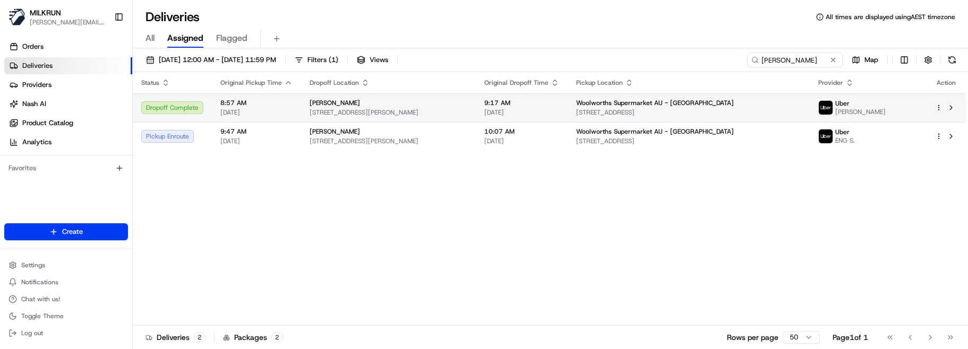
click at [365, 109] on span "36 Hibiscus Rd, Blackburn North, VIC 3130, AU" at bounding box center [389, 112] width 158 height 8
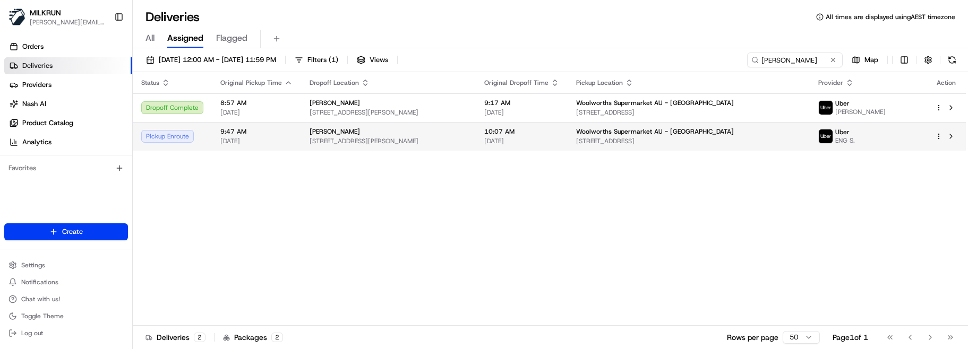
click at [352, 144] on span "36 Hibiscus Rd, Blackburn North, VIC 3130, AU" at bounding box center [389, 141] width 158 height 8
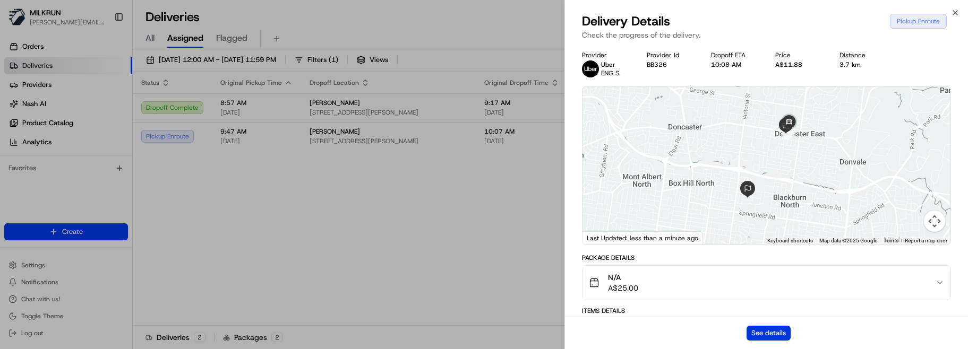
click at [757, 336] on button "See details" at bounding box center [769, 333] width 44 height 15
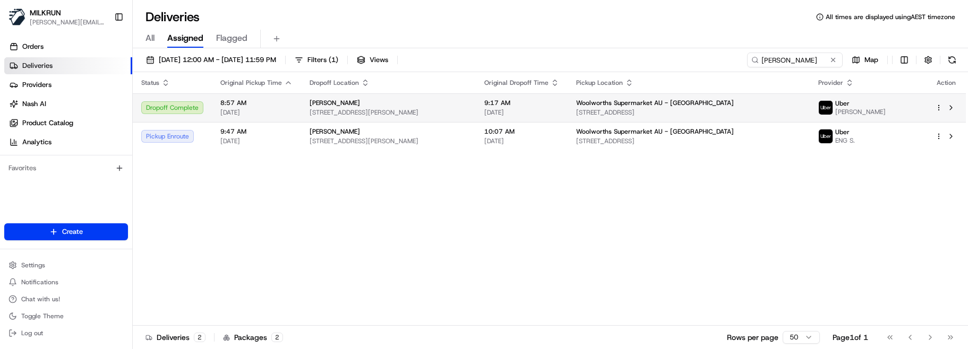
click at [320, 106] on span "Natasha Curato" at bounding box center [335, 103] width 50 height 8
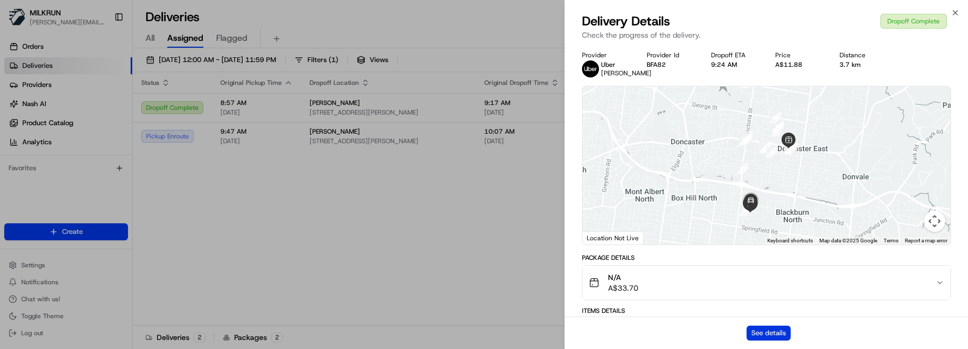
click at [770, 331] on button "See details" at bounding box center [769, 333] width 44 height 15
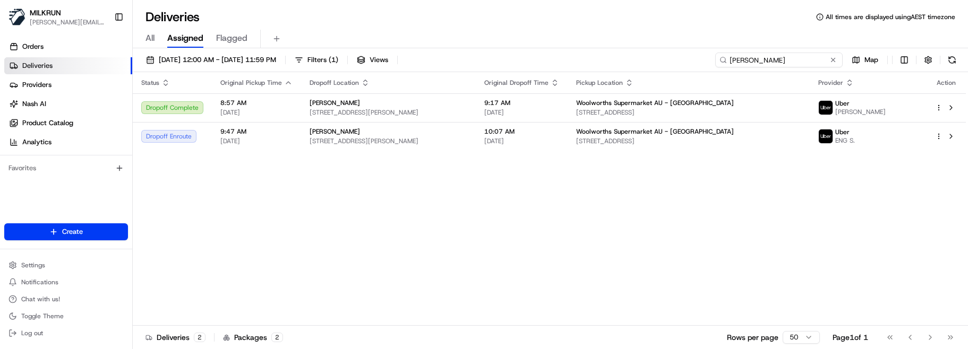
drag, startPoint x: 815, startPoint y: 64, endPoint x: 620, endPoint y: 54, distance: 194.7
click at [625, 54] on div "23/08/2025 12:00 AM - 23/08/2025 11:59 PM Filters ( 1 ) Views natasha curato Map" at bounding box center [550, 63] width 835 height 20
paste input "Rebekah Antognelli"
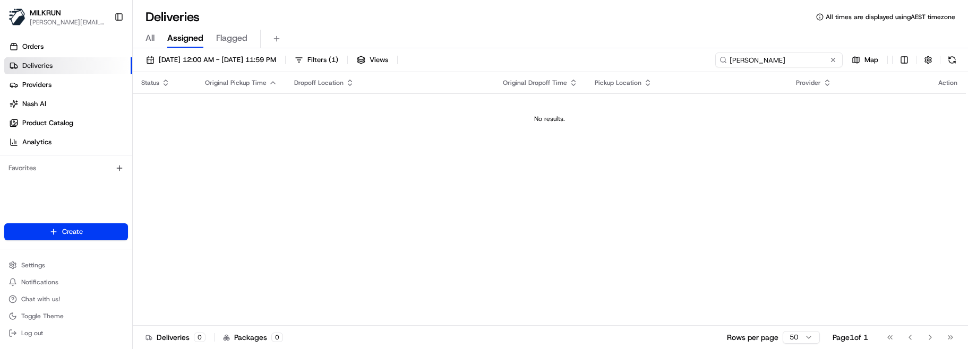
type input "Rebekah Antognelli"
click at [446, 261] on div "Status Original Pickup Time Dropoff Location Original Dropoff Time Pickup Locat…" at bounding box center [549, 199] width 833 height 254
